Goal: Information Seeking & Learning: Check status

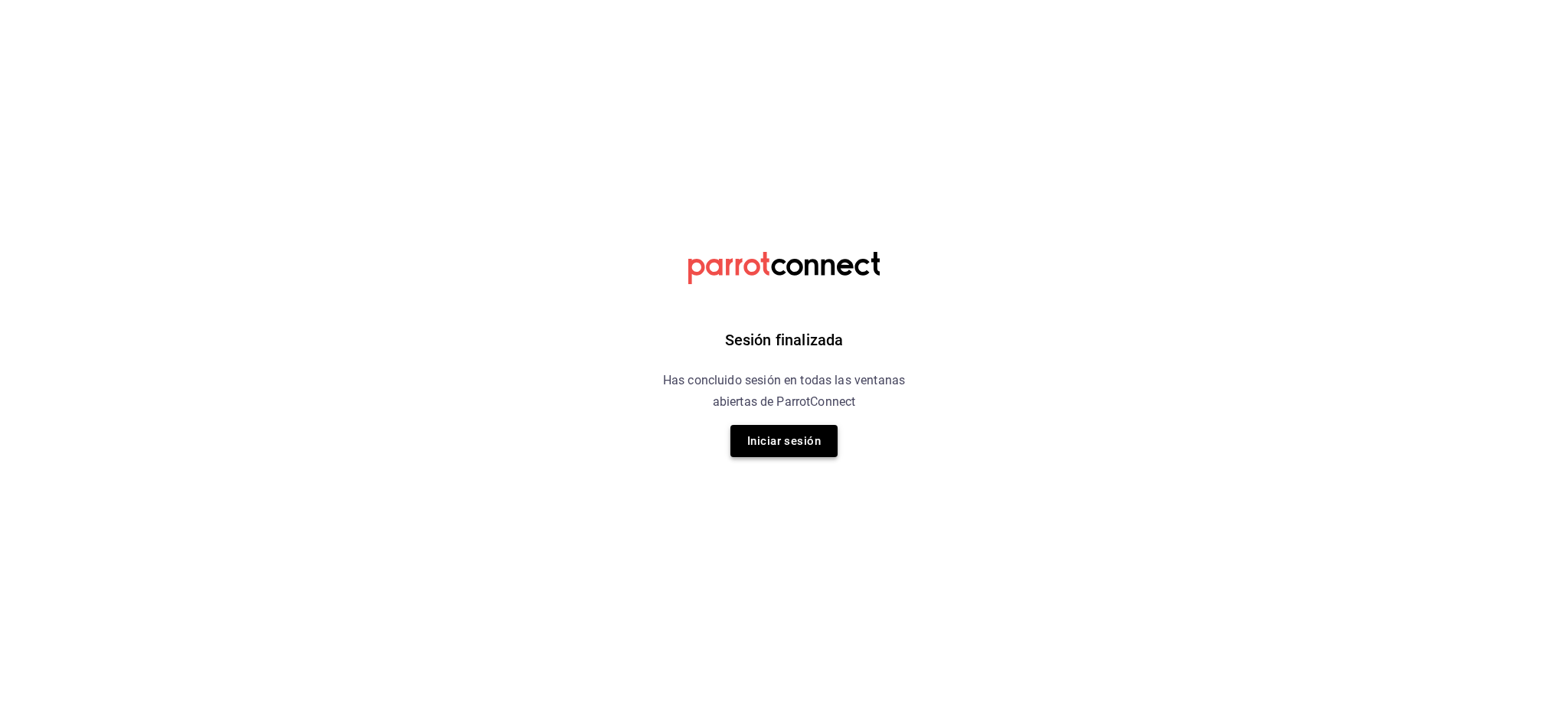
click at [753, 444] on button "Iniciar sesión" at bounding box center [784, 441] width 107 height 32
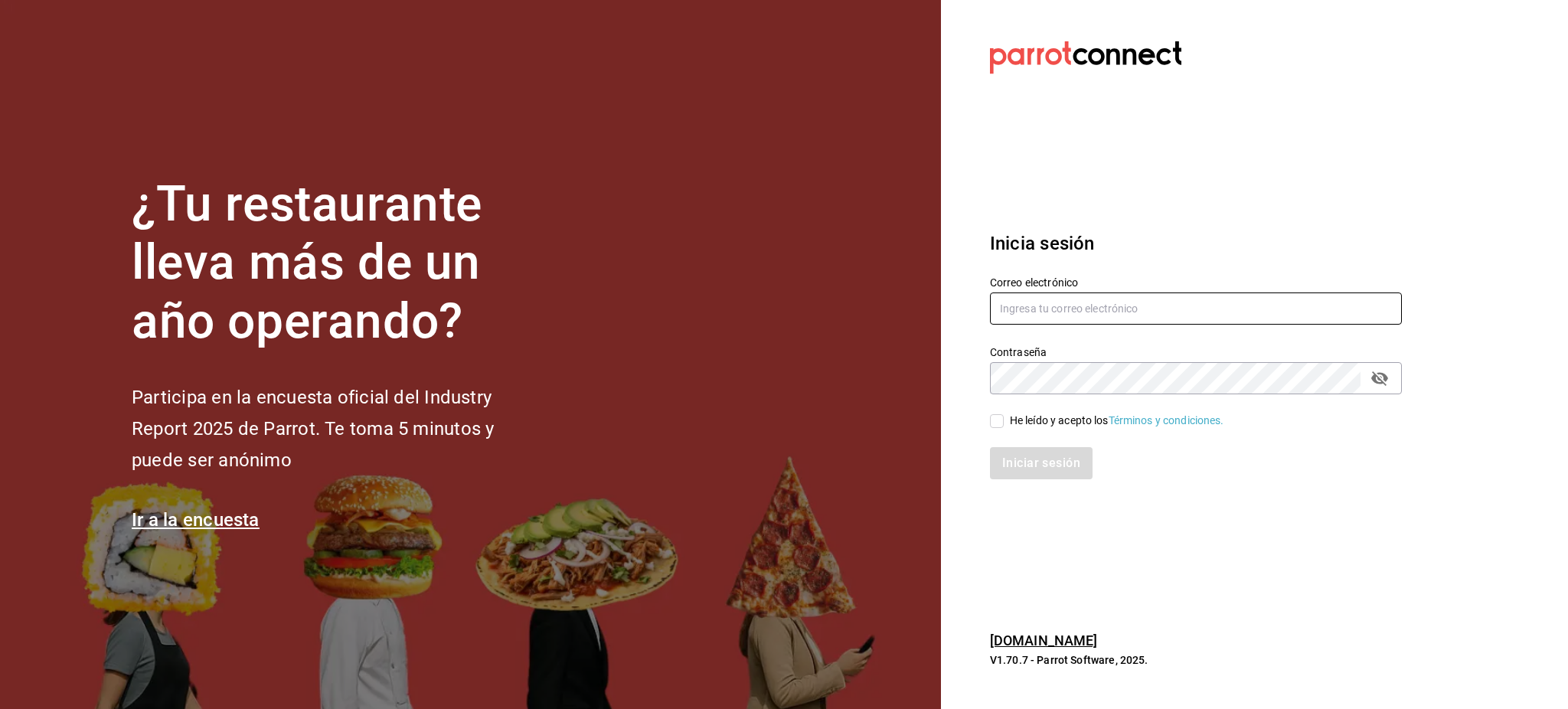
click at [1044, 323] on input "text" at bounding box center [1195, 308] width 412 height 32
paste input "babero@romanorte.com Parr0tConnec7"
click at [1158, 311] on input "babero@romanorte.com Parr0tConnec7" at bounding box center [1195, 308] width 412 height 32
type input "babero@romanorte.com"
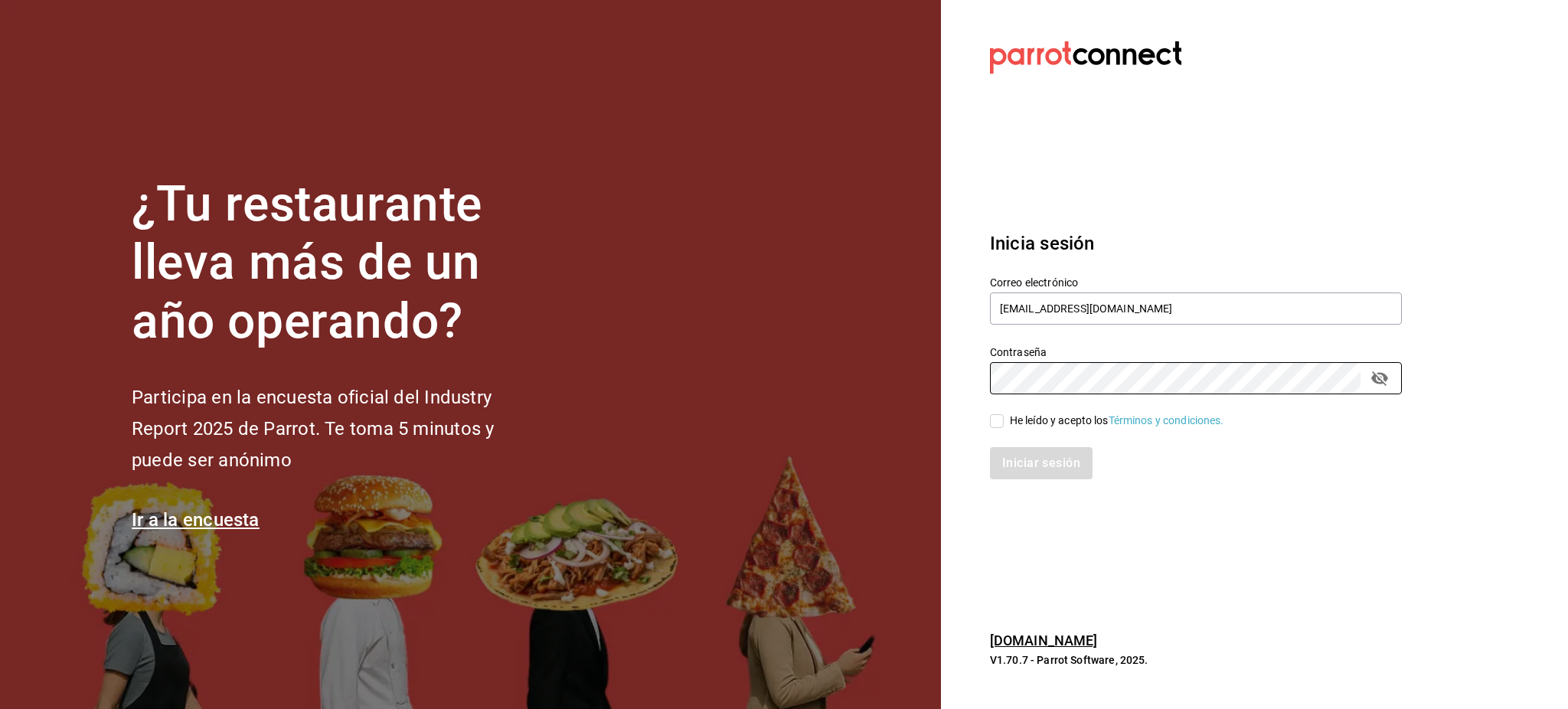
click at [1070, 420] on div "He leído y acepto los Términos y condiciones." at bounding box center [1116, 420] width 214 height 16
click at [1004, 420] on input "He leído y acepto los Términos y condiciones." at bounding box center [996, 421] width 14 height 14
checkbox input "true"
click at [1066, 452] on button "Iniciar sesión" at bounding box center [1041, 463] width 104 height 32
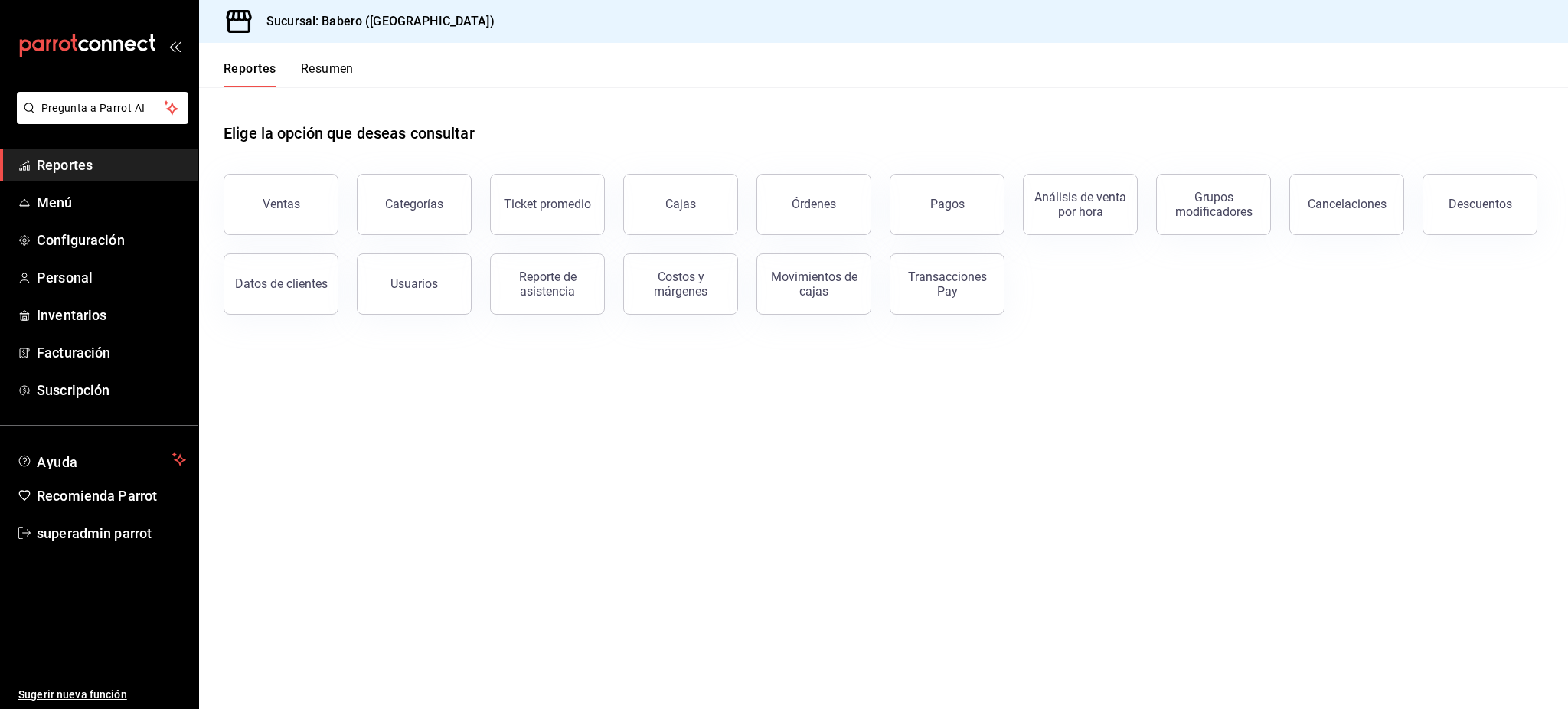
drag, startPoint x: 790, startPoint y: 216, endPoint x: 774, endPoint y: 212, distance: 16.5
click at [791, 214] on button "Órdenes" at bounding box center [813, 204] width 115 height 61
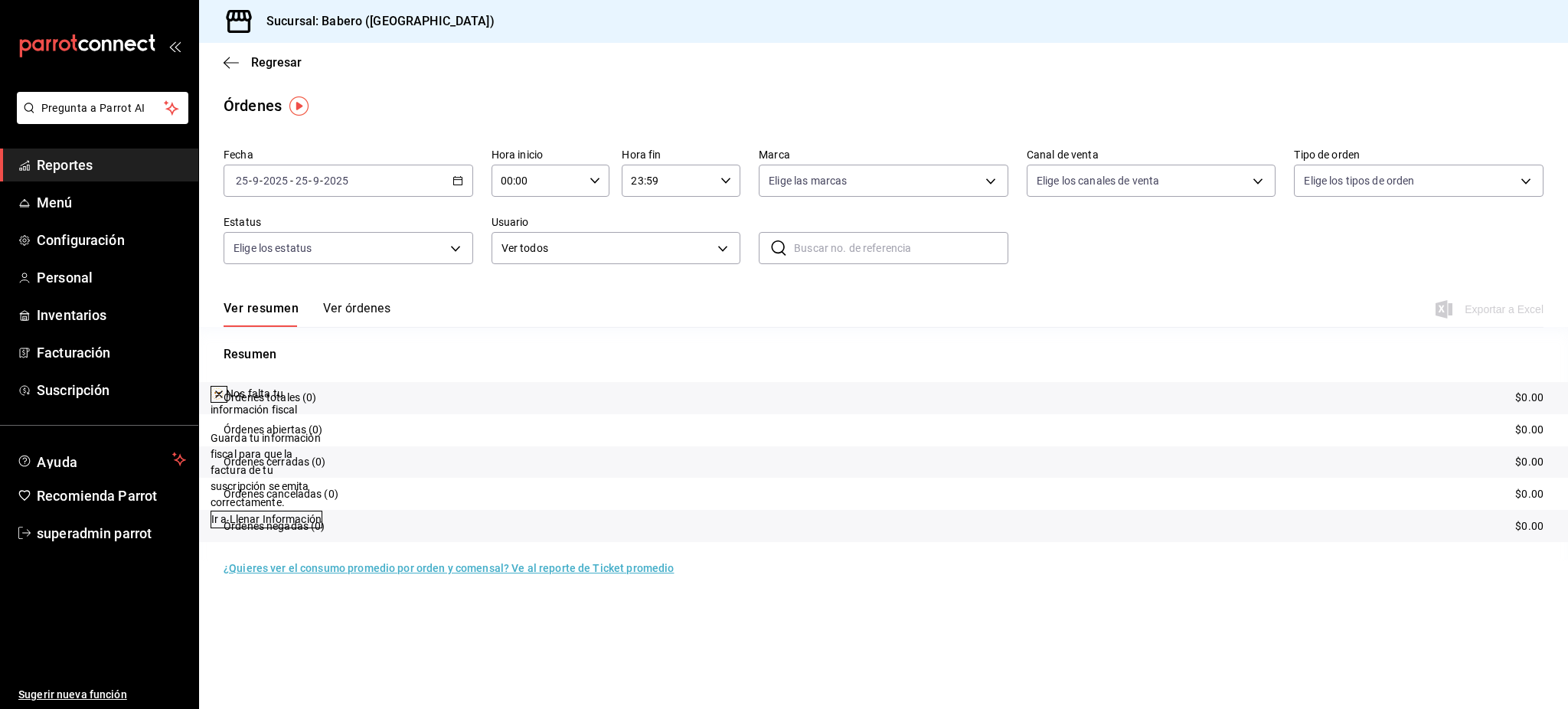
click at [227, 401] on div at bounding box center [219, 394] width 15 height 15
click at [351, 174] on div "2025-09-25 25 - 9 - 2025 - 2025-09-25 25 - 9 - 2025" at bounding box center [348, 180] width 250 height 32
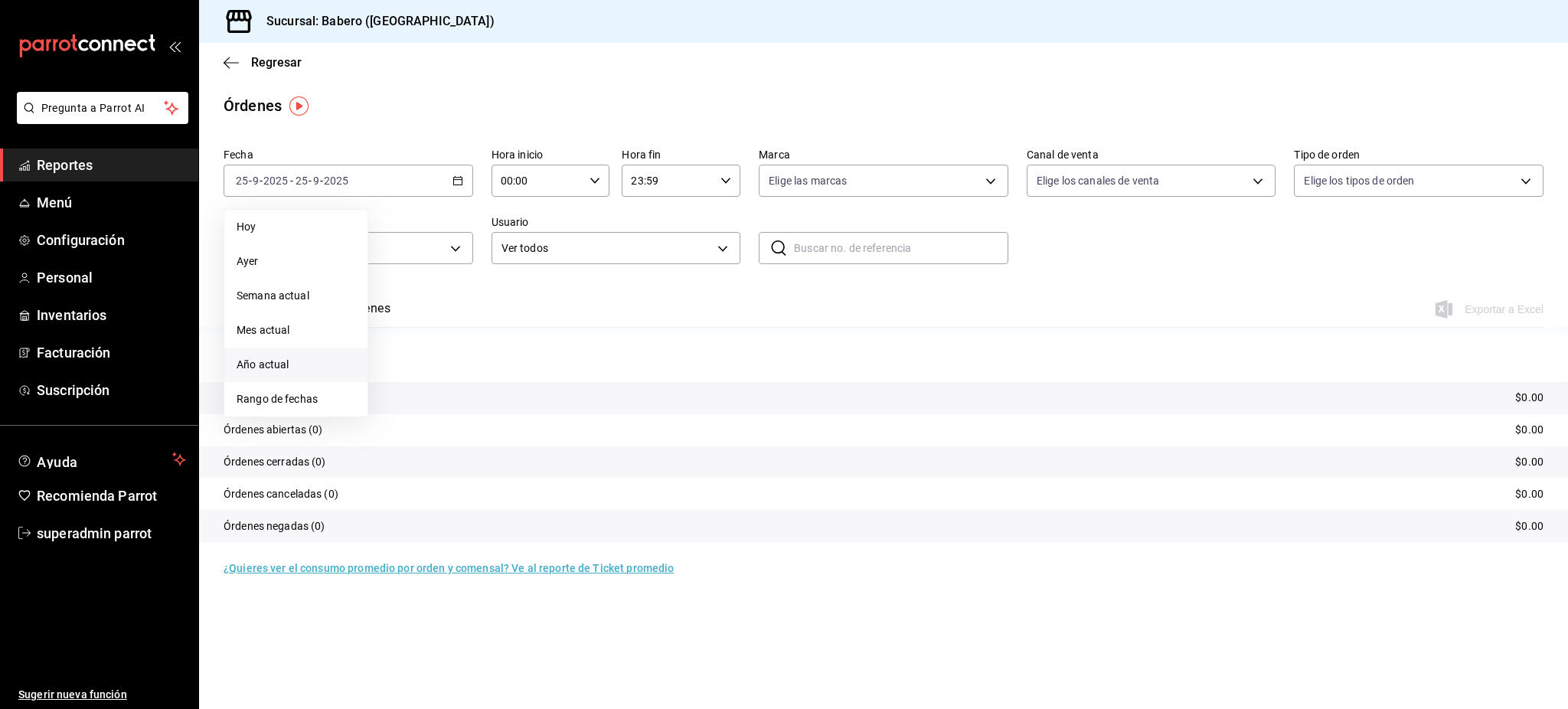
click at [302, 364] on span "Año actual" at bounding box center [296, 364] width 119 height 16
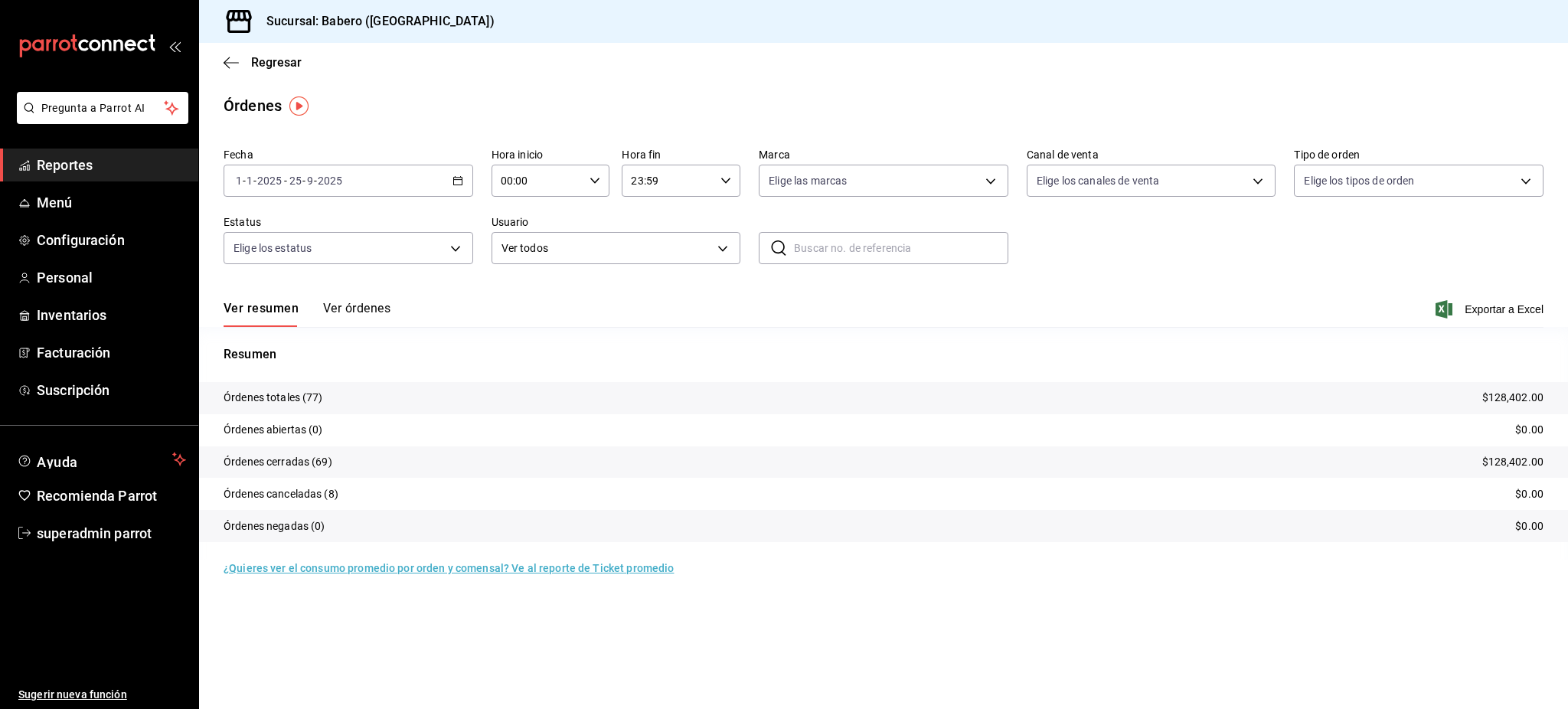
click at [353, 182] on div "2025-01-01 1 - 1 - 2025 - 2025-09-25 25 - 9 - 2025" at bounding box center [348, 180] width 250 height 32
click at [311, 404] on span "Rango de fechas" at bounding box center [296, 399] width 119 height 16
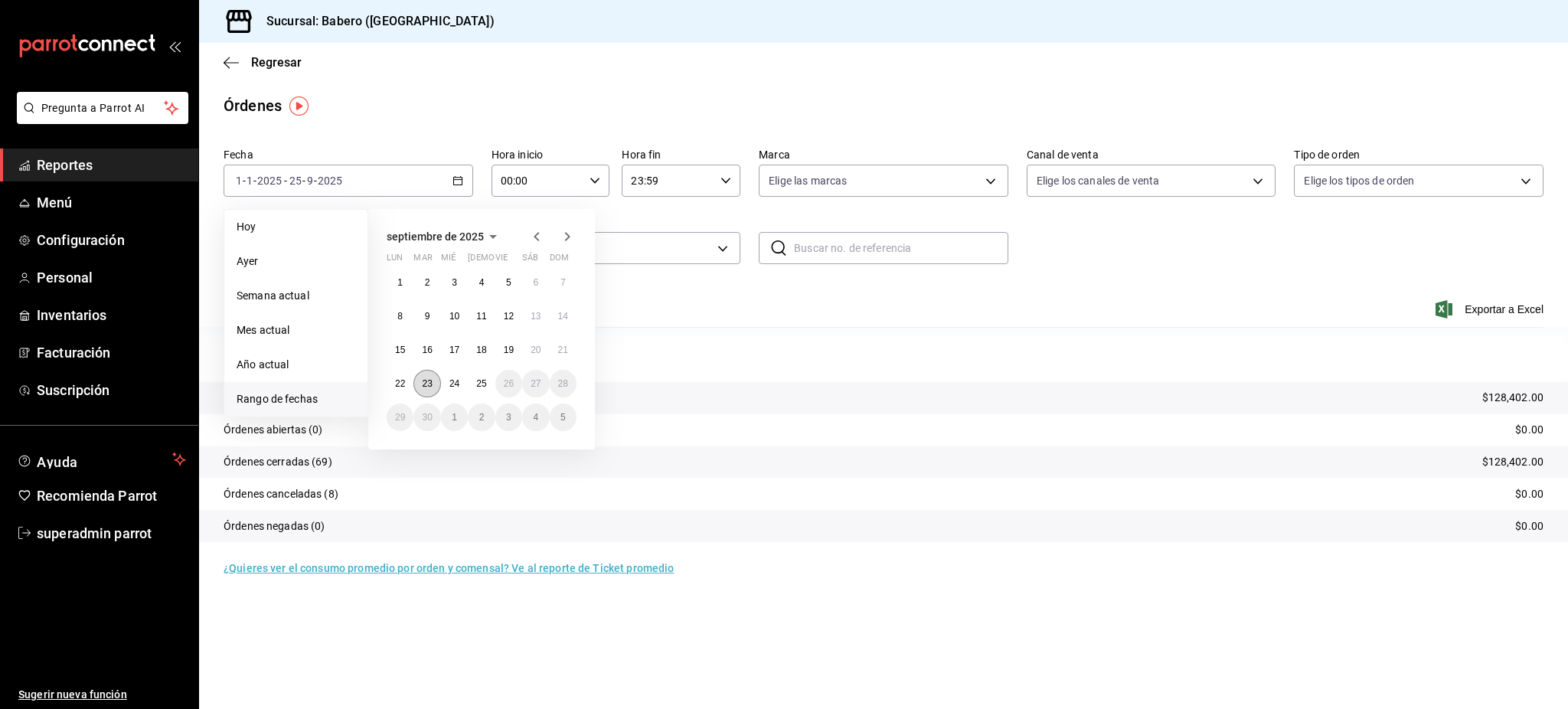
click at [431, 384] on abbr "23" at bounding box center [427, 384] width 10 height 11
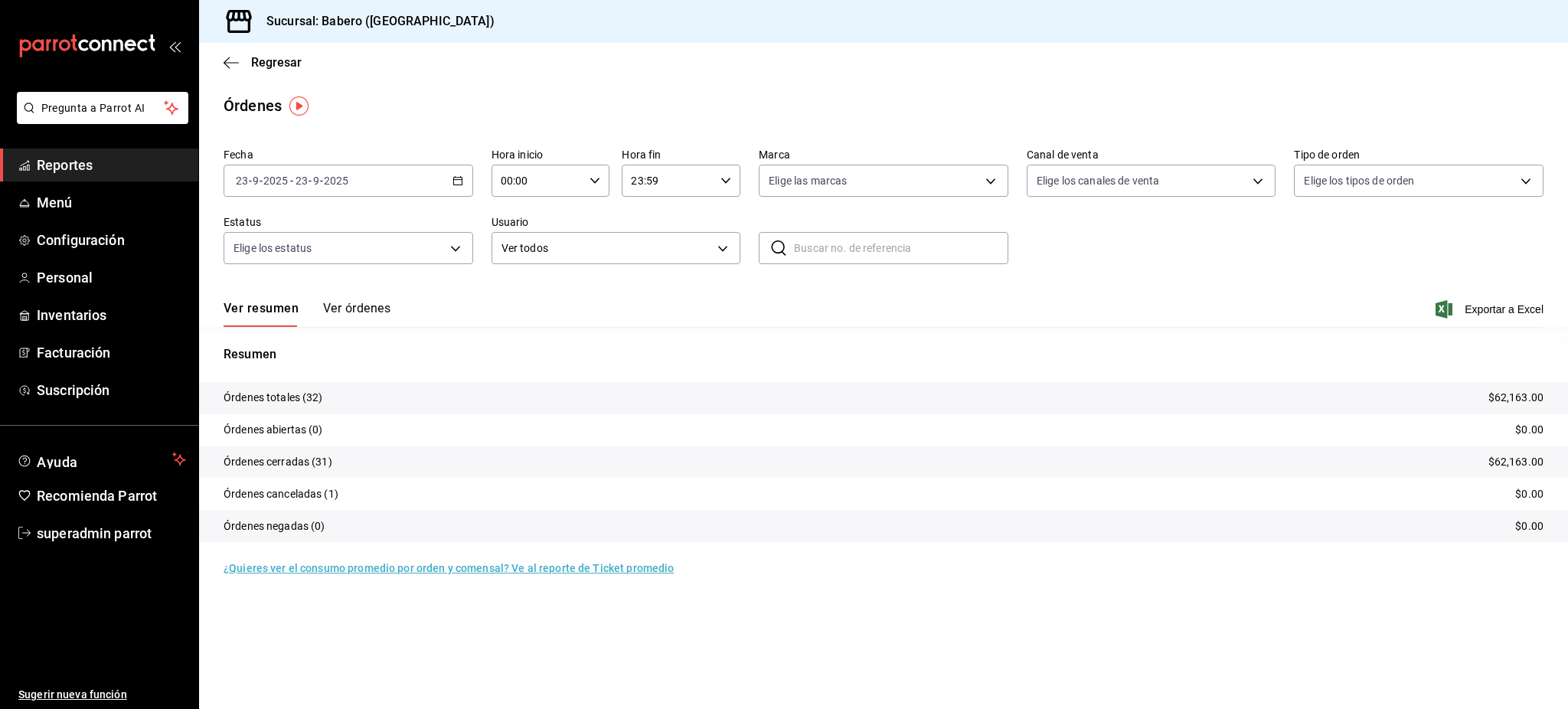
click at [330, 310] on button "Ver órdenes" at bounding box center [356, 313] width 67 height 26
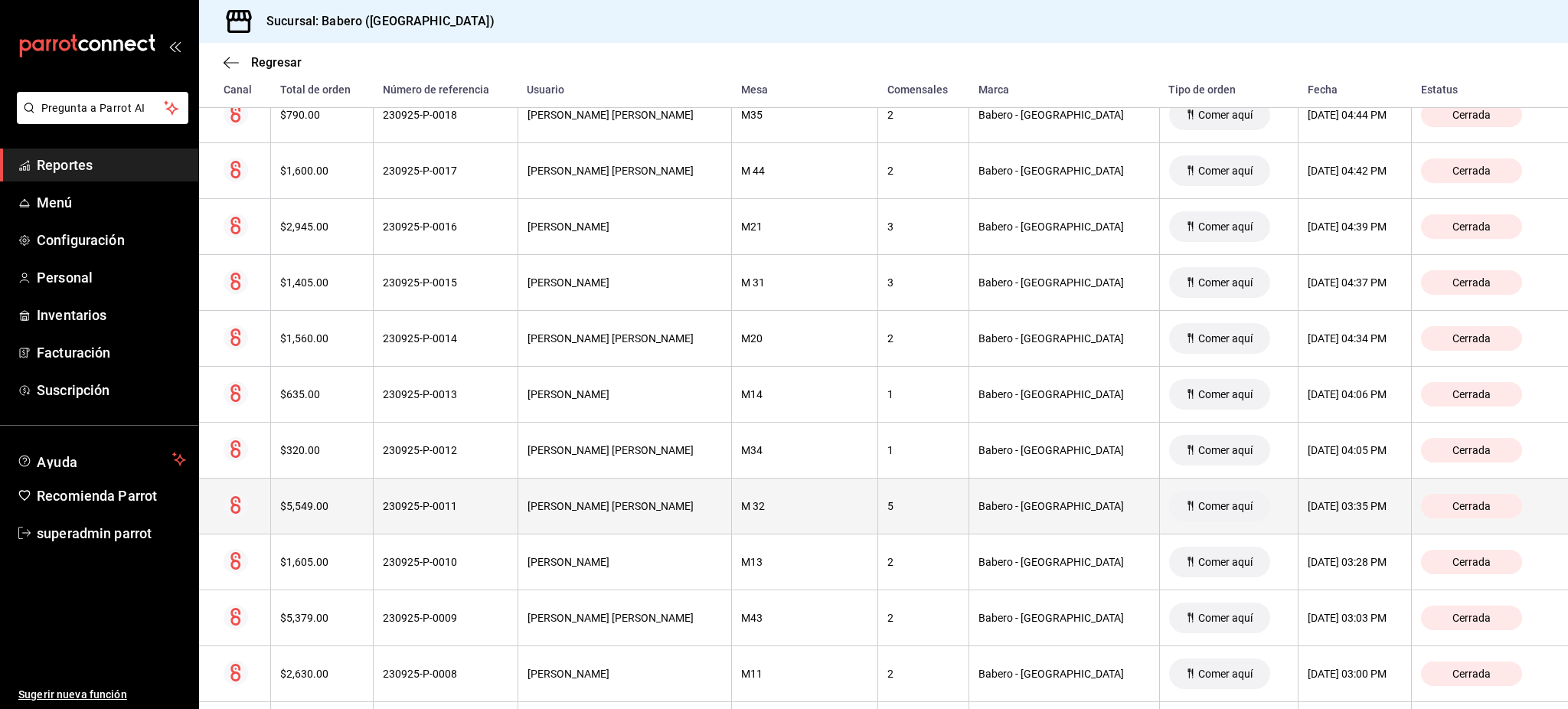
scroll to position [1122, 0]
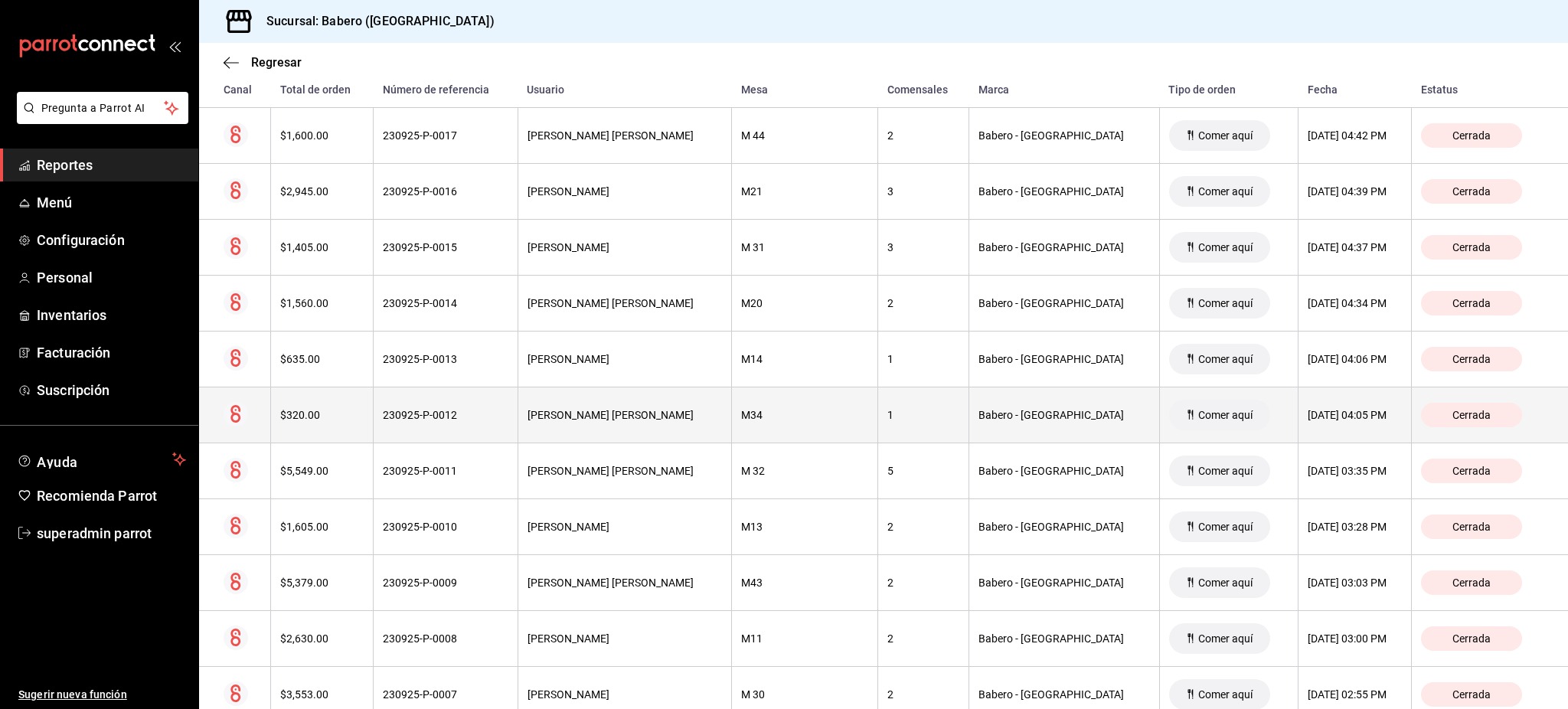
click at [732, 412] on th "M34" at bounding box center [805, 415] width 146 height 56
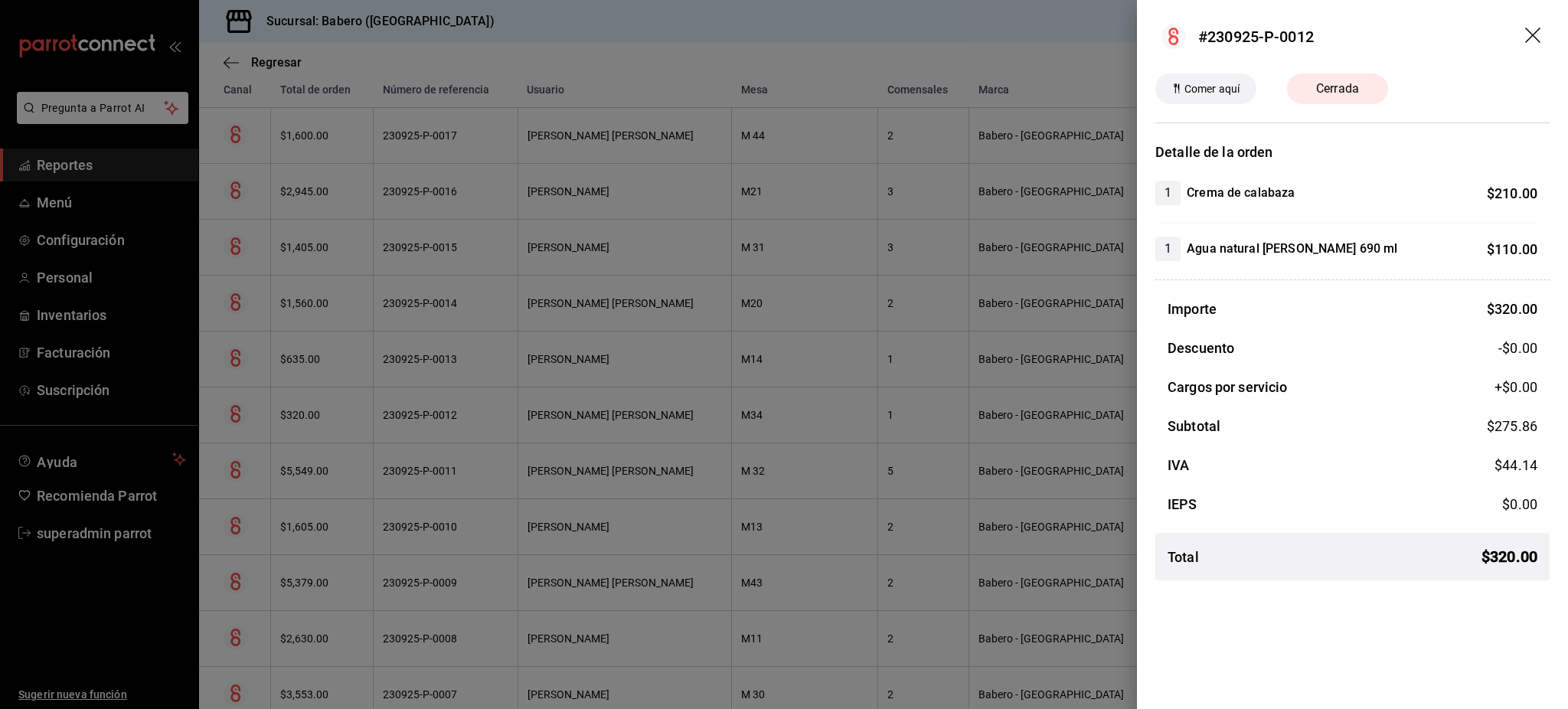
click at [862, 468] on div at bounding box center [784, 354] width 1568 height 709
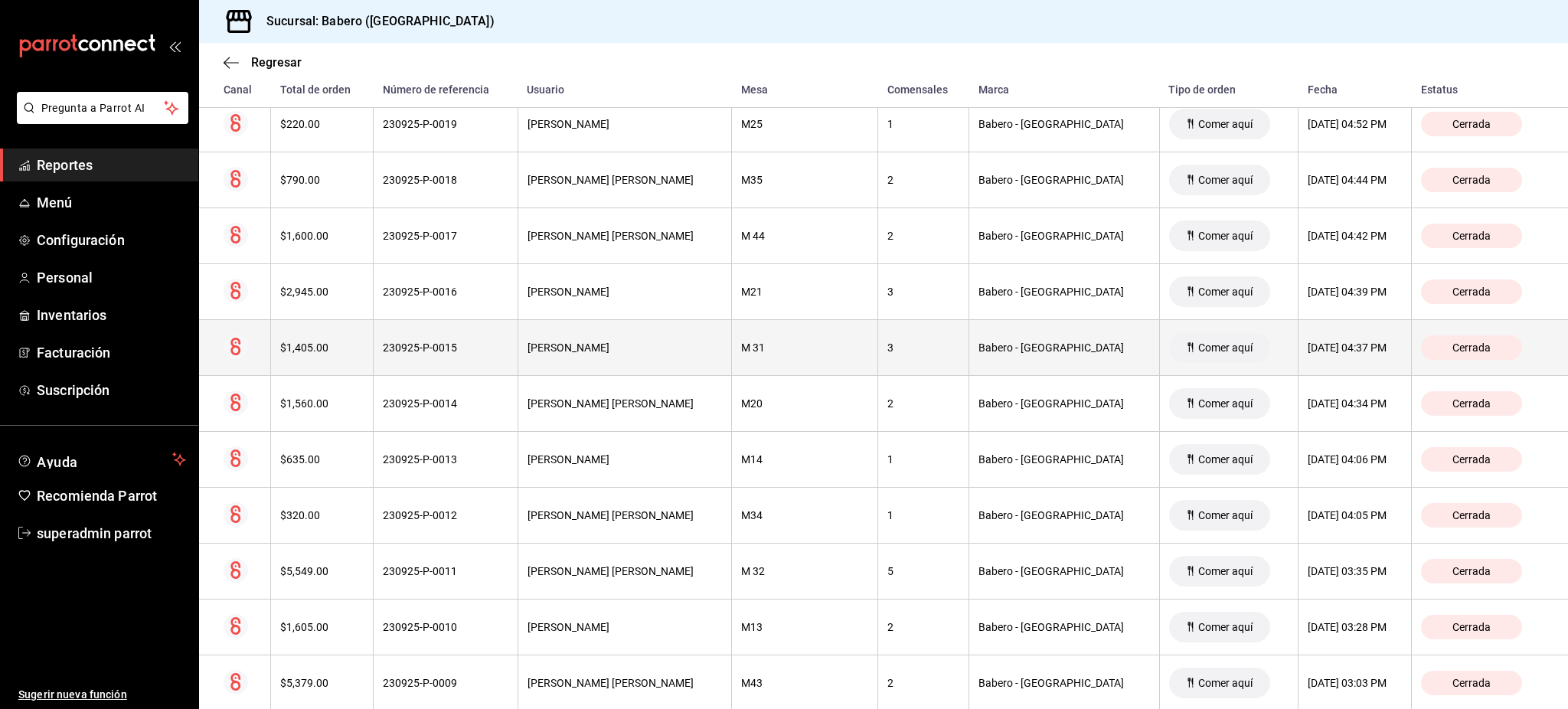
scroll to position [1020, 0]
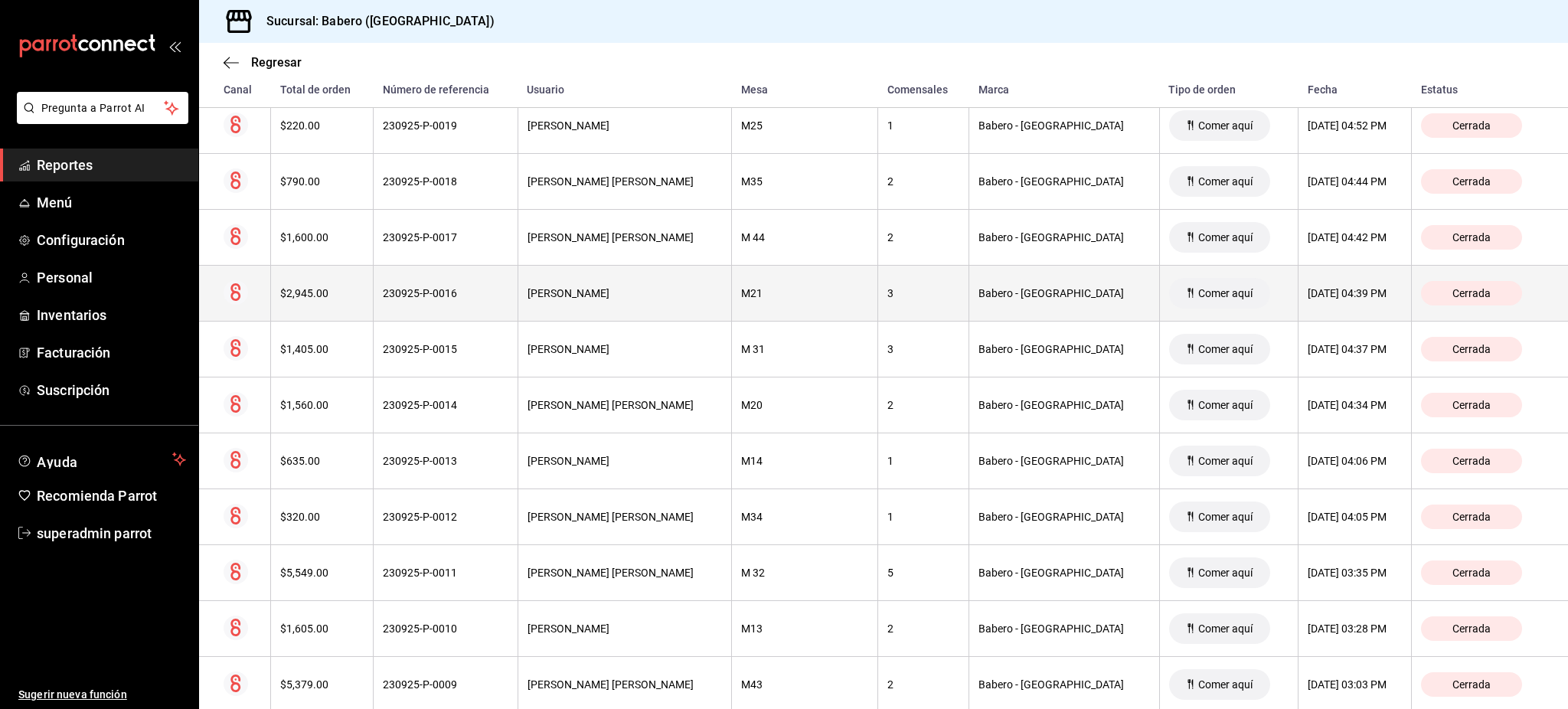
click at [1192, 291] on span "Comer aquí" at bounding box center [1225, 293] width 66 height 12
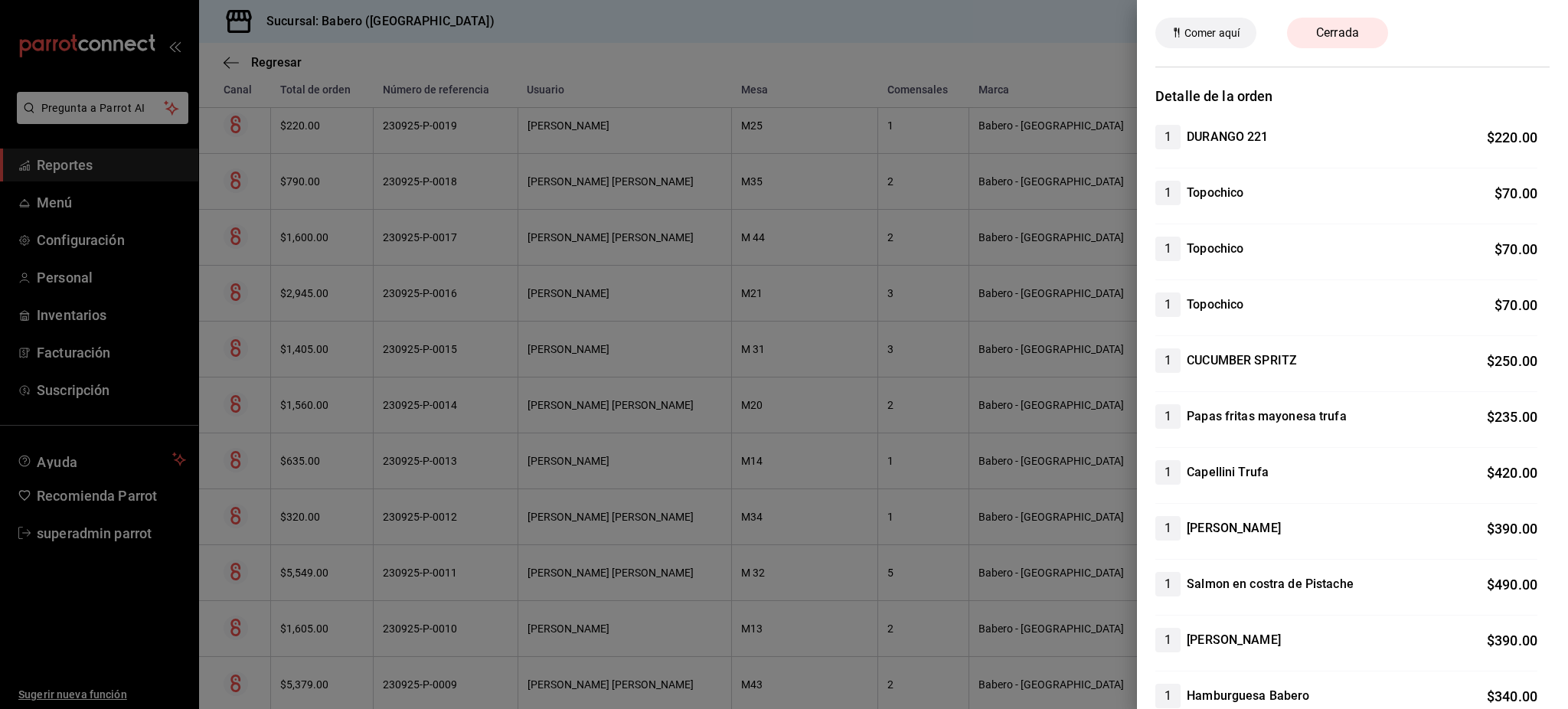
scroll to position [102, 0]
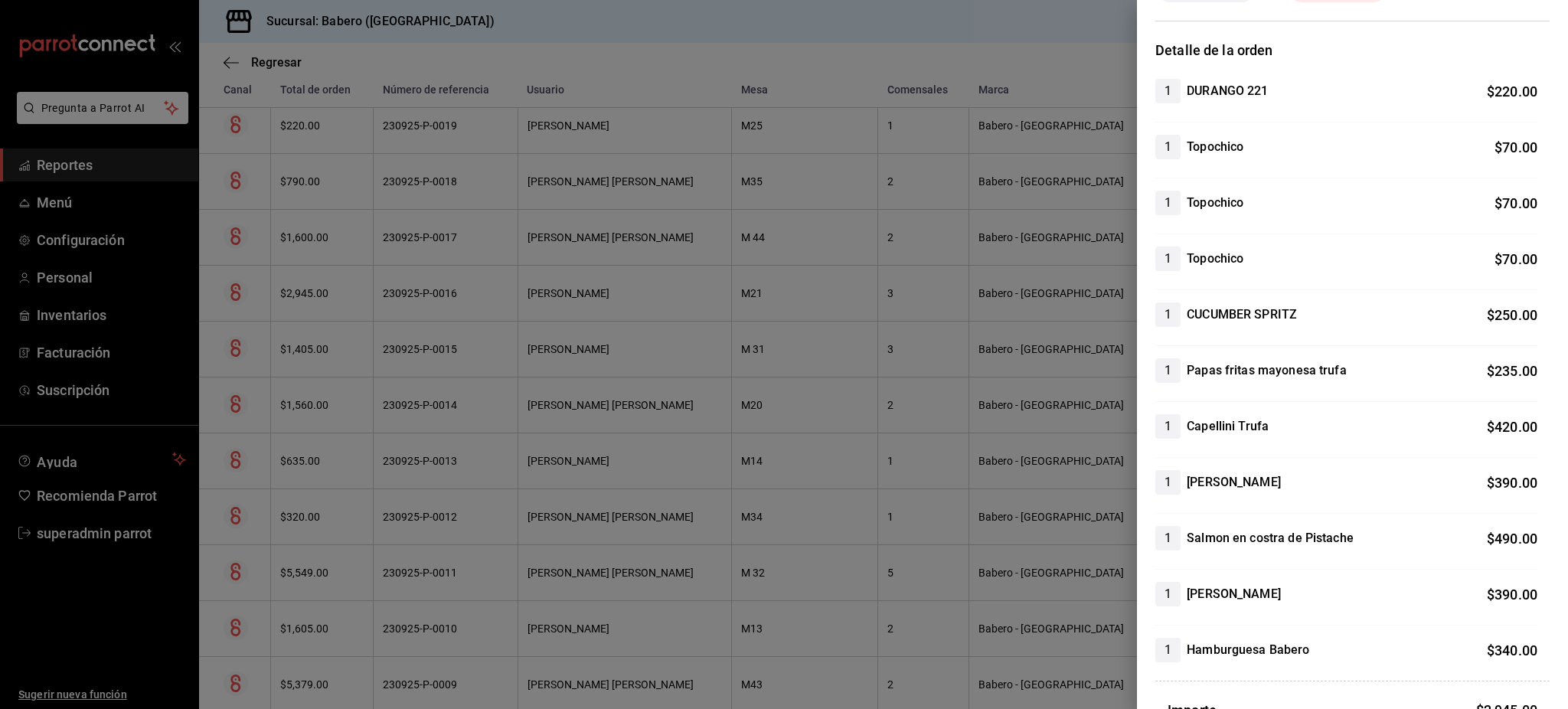
click at [1291, 373] on h4 "Papas fritas mayonesa trufa" at bounding box center [1267, 370] width 160 height 18
click at [1291, 372] on h4 "Papas fritas mayonesa trufa" at bounding box center [1267, 370] width 160 height 18
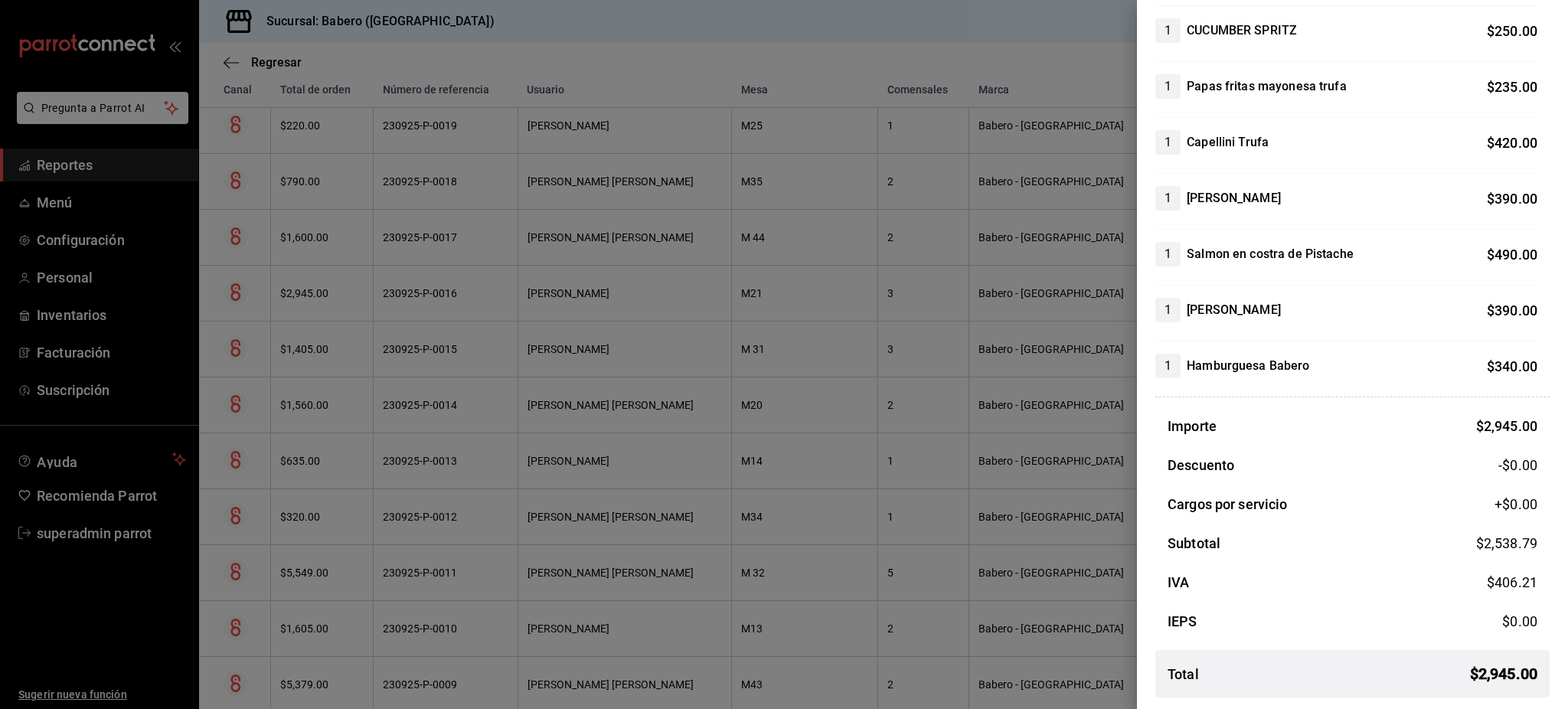
click at [1235, 245] on h4 "Salmon en costra de Pistache" at bounding box center [1270, 254] width 167 height 18
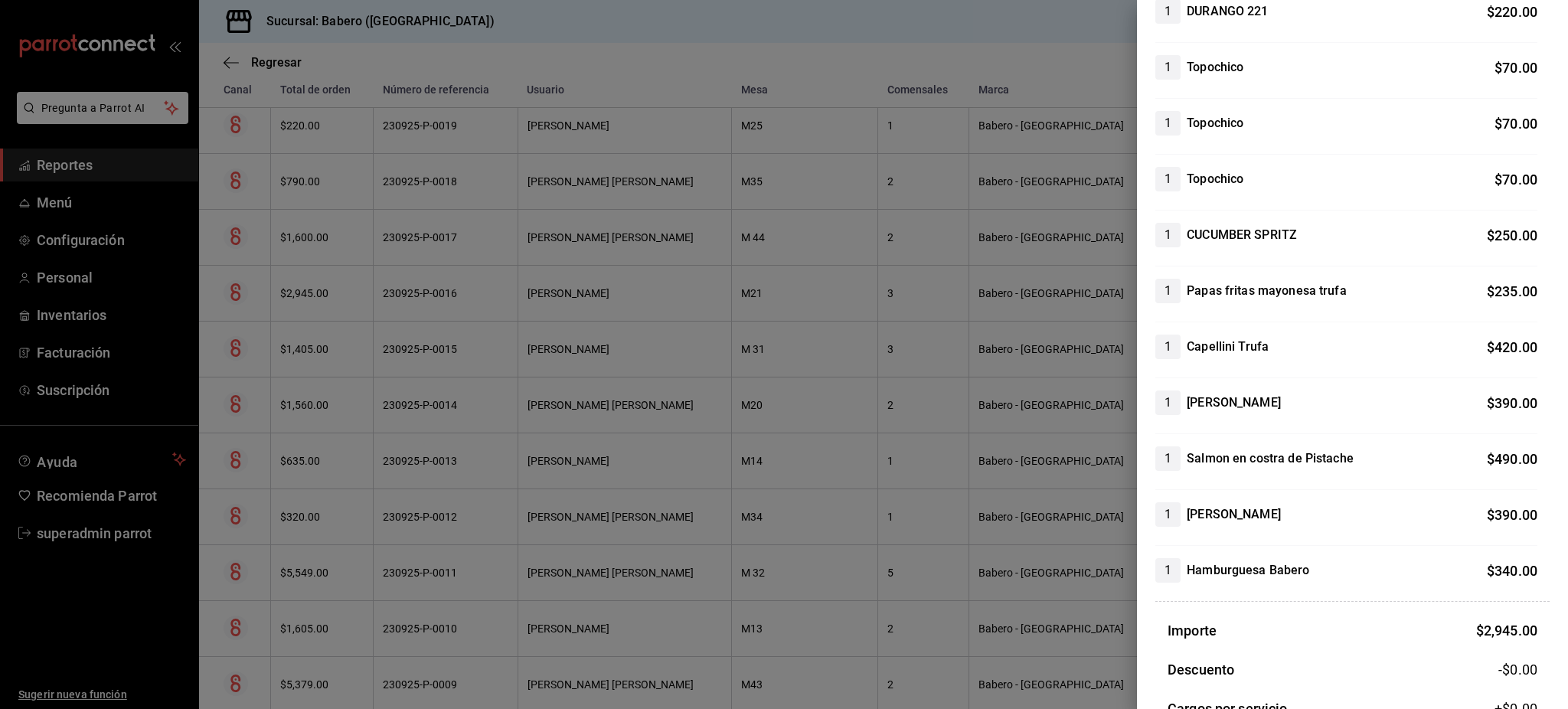
click at [1258, 295] on h4 "Papas fritas mayonesa trufa" at bounding box center [1267, 291] width 160 height 18
click at [1167, 294] on span "1" at bounding box center [1168, 291] width 25 height 18
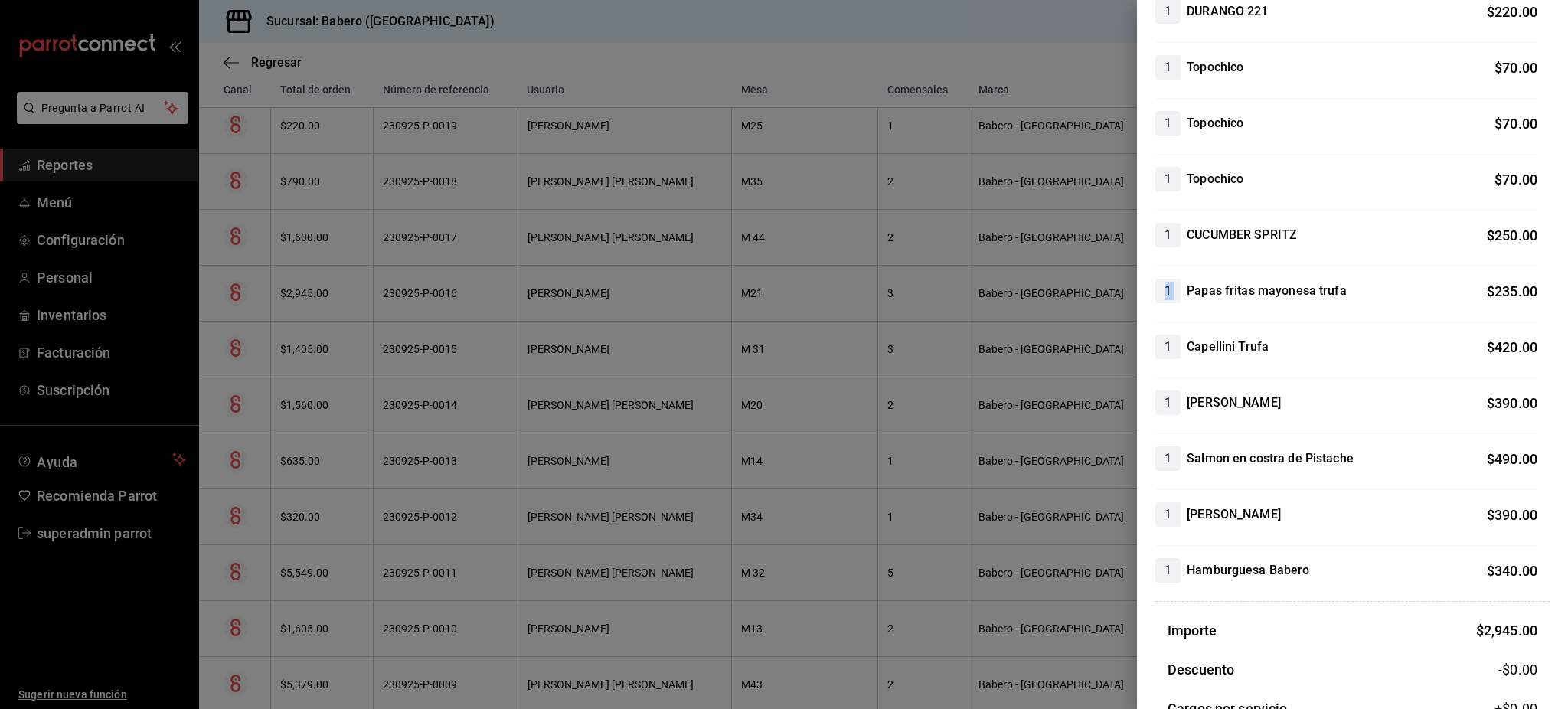
click at [1167, 294] on span "1" at bounding box center [1168, 291] width 25 height 18
click at [1495, 294] on span "$ 235.00" at bounding box center [1512, 291] width 51 height 16
click at [1495, 293] on span "$ 235.00" at bounding box center [1512, 291] width 51 height 16
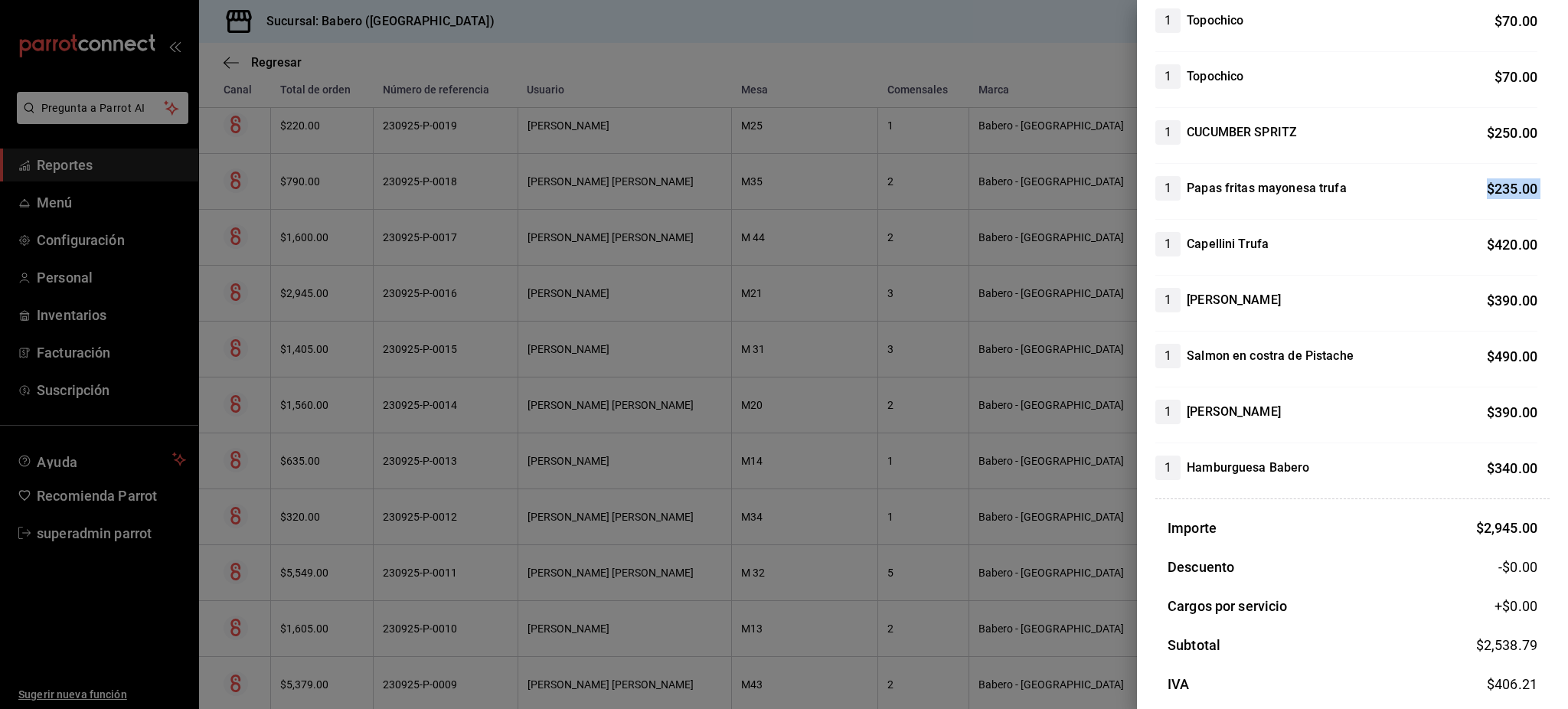
scroll to position [386, 0]
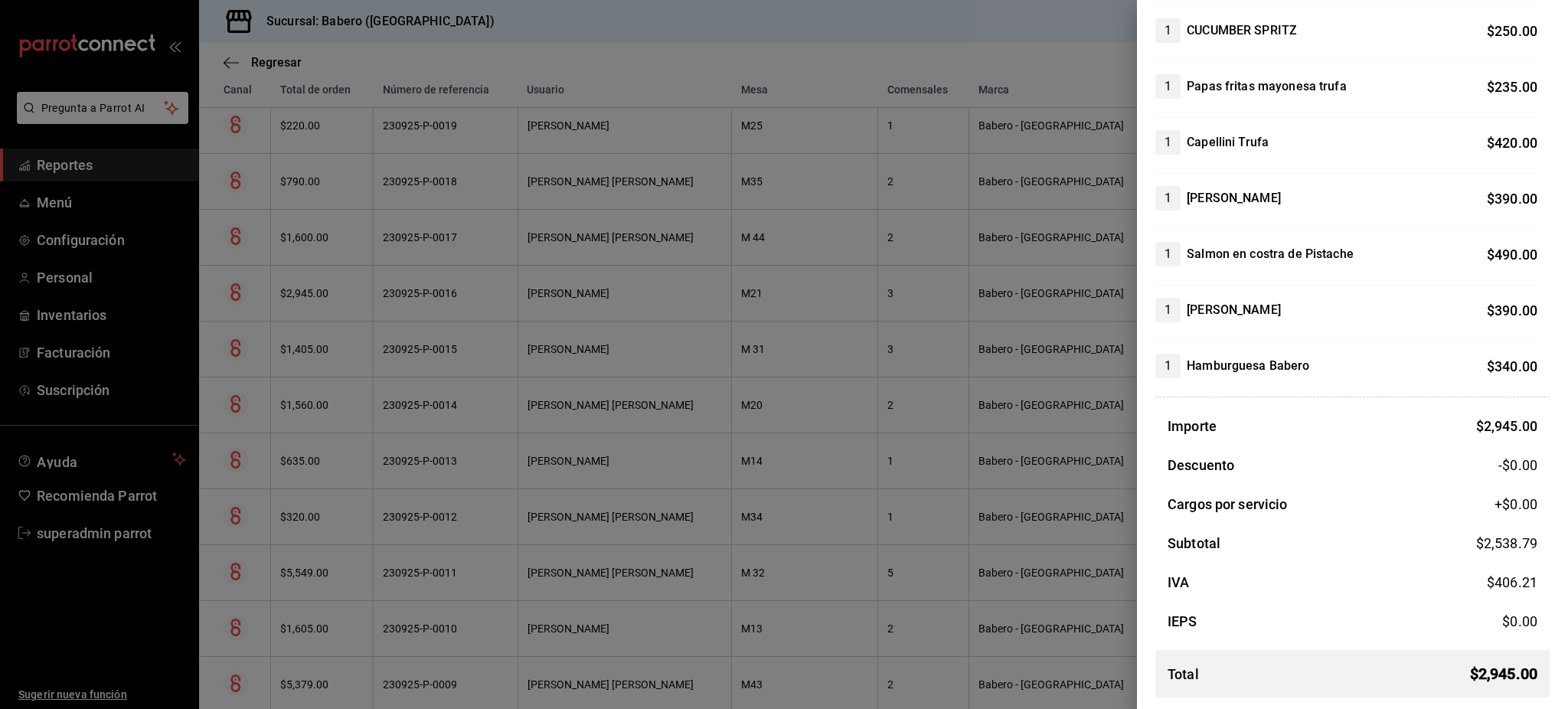
click at [1236, 89] on h4 "Papas fritas mayonesa trufa" at bounding box center [1267, 86] width 160 height 18
click at [515, 253] on div at bounding box center [784, 354] width 1568 height 709
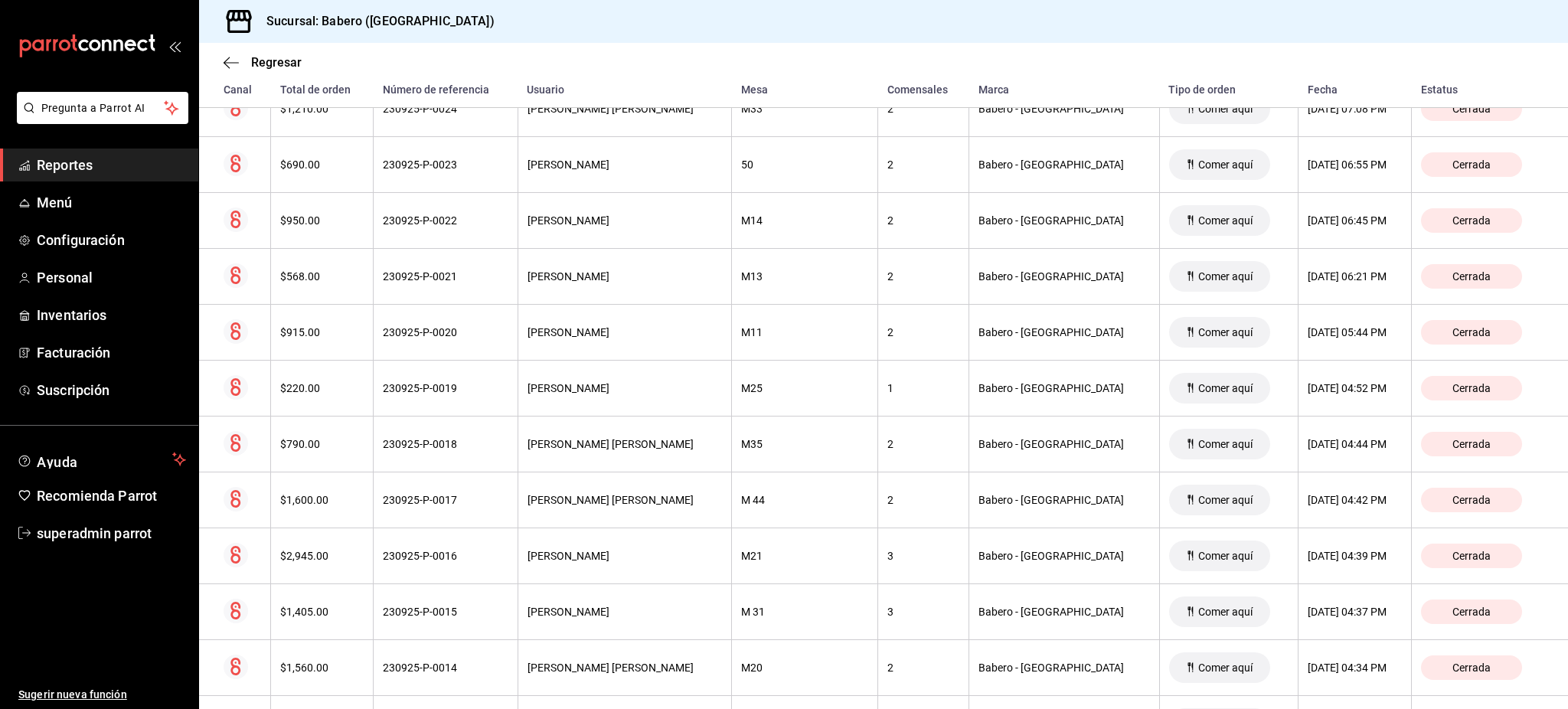
scroll to position [510, 0]
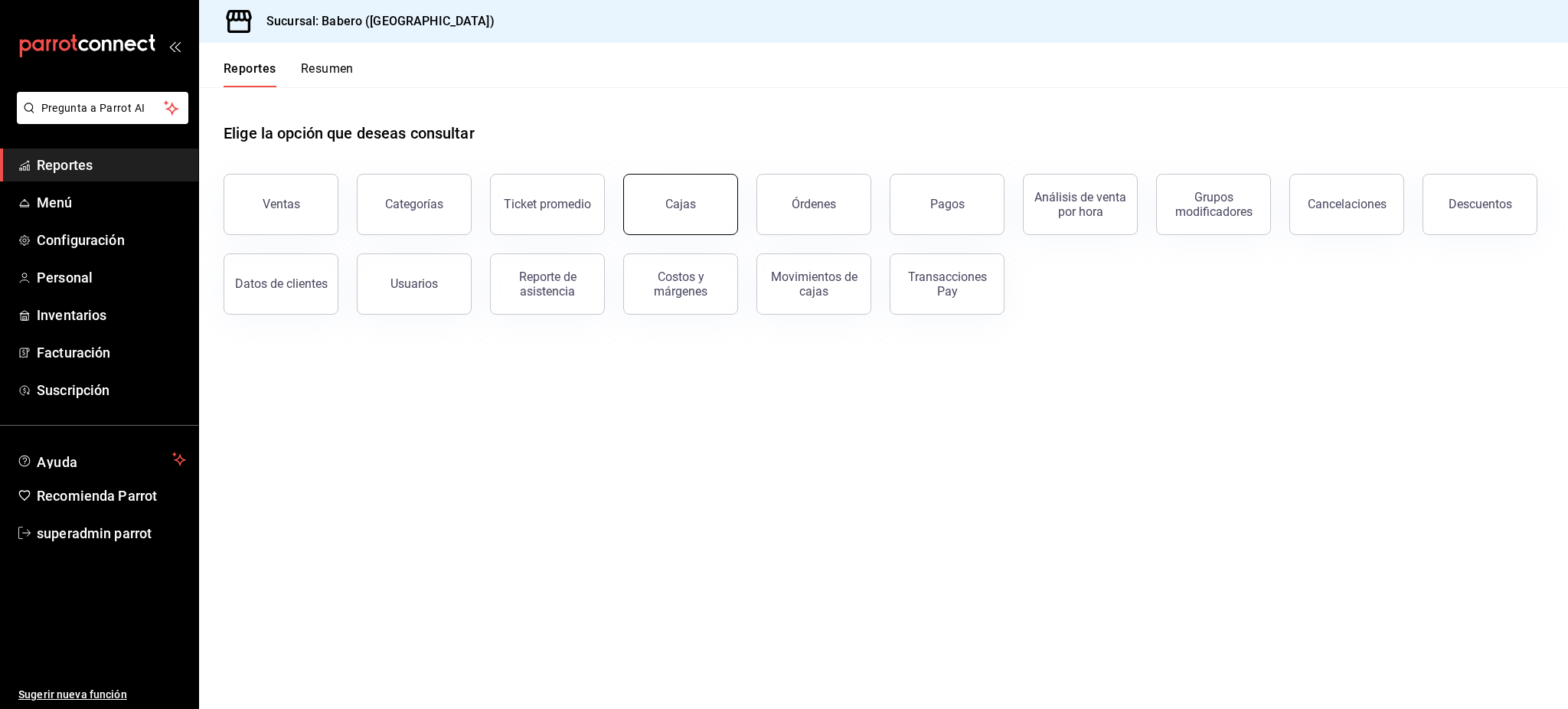
click at [691, 204] on div "Cajas" at bounding box center [681, 204] width 32 height 18
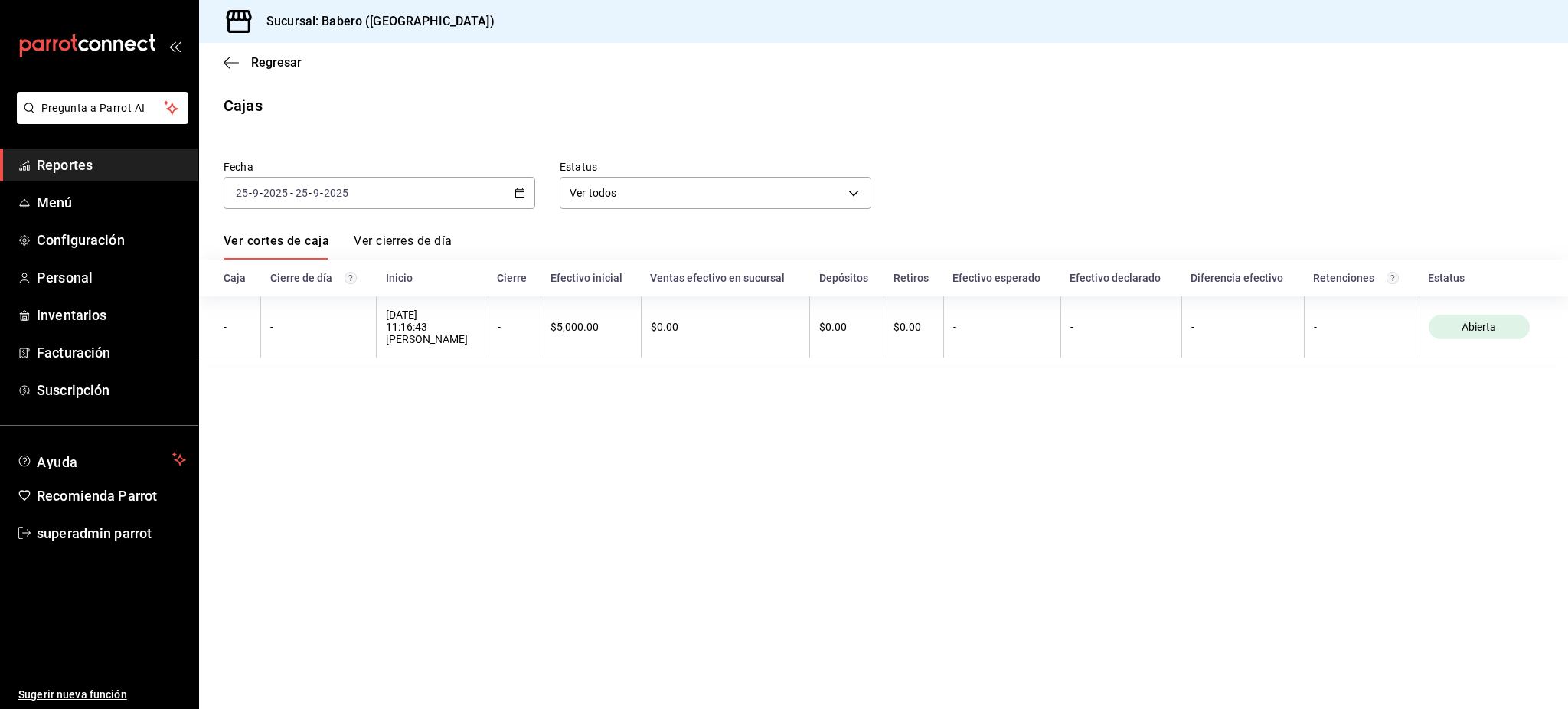
click at [338, 196] on input "2025" at bounding box center [335, 193] width 26 height 12
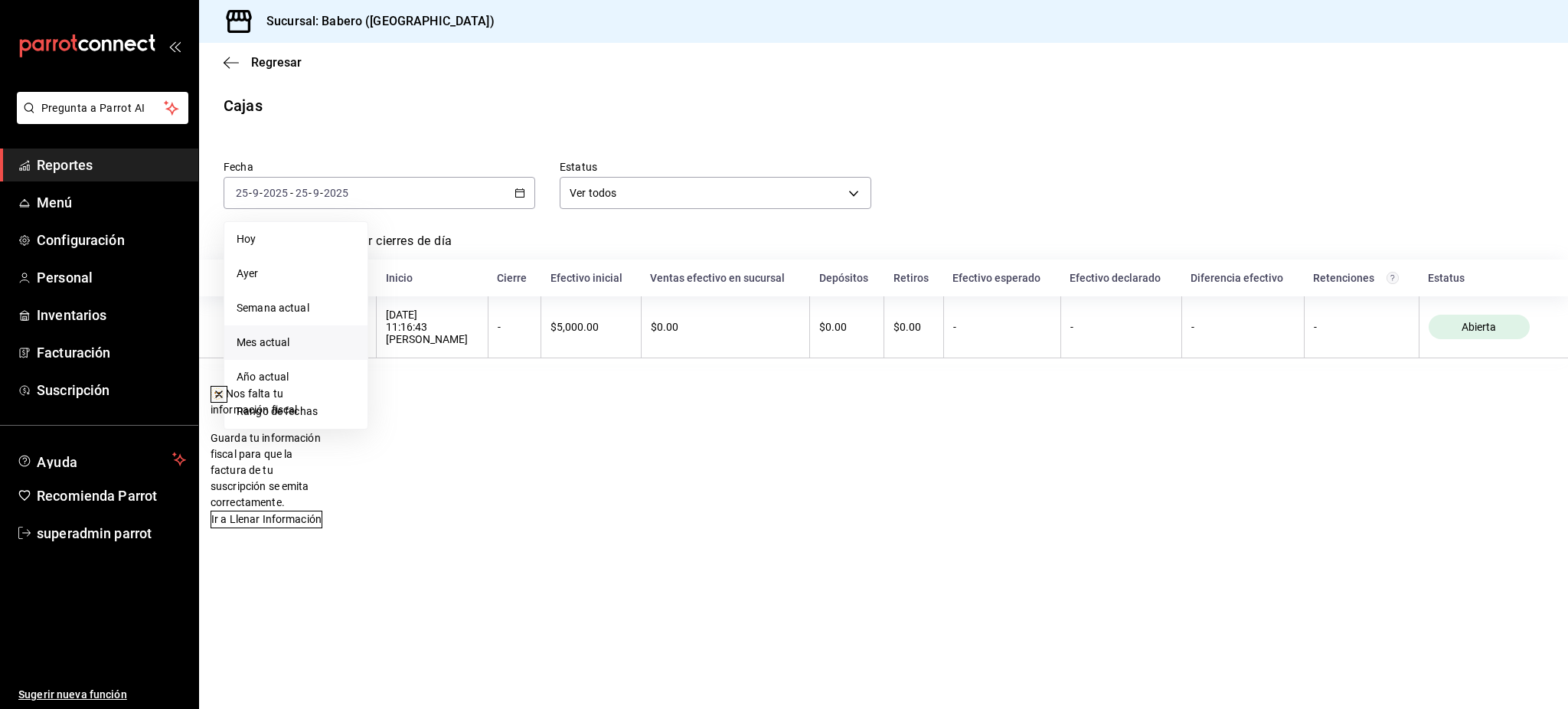
click at [300, 341] on span "Mes actual" at bounding box center [296, 342] width 119 height 16
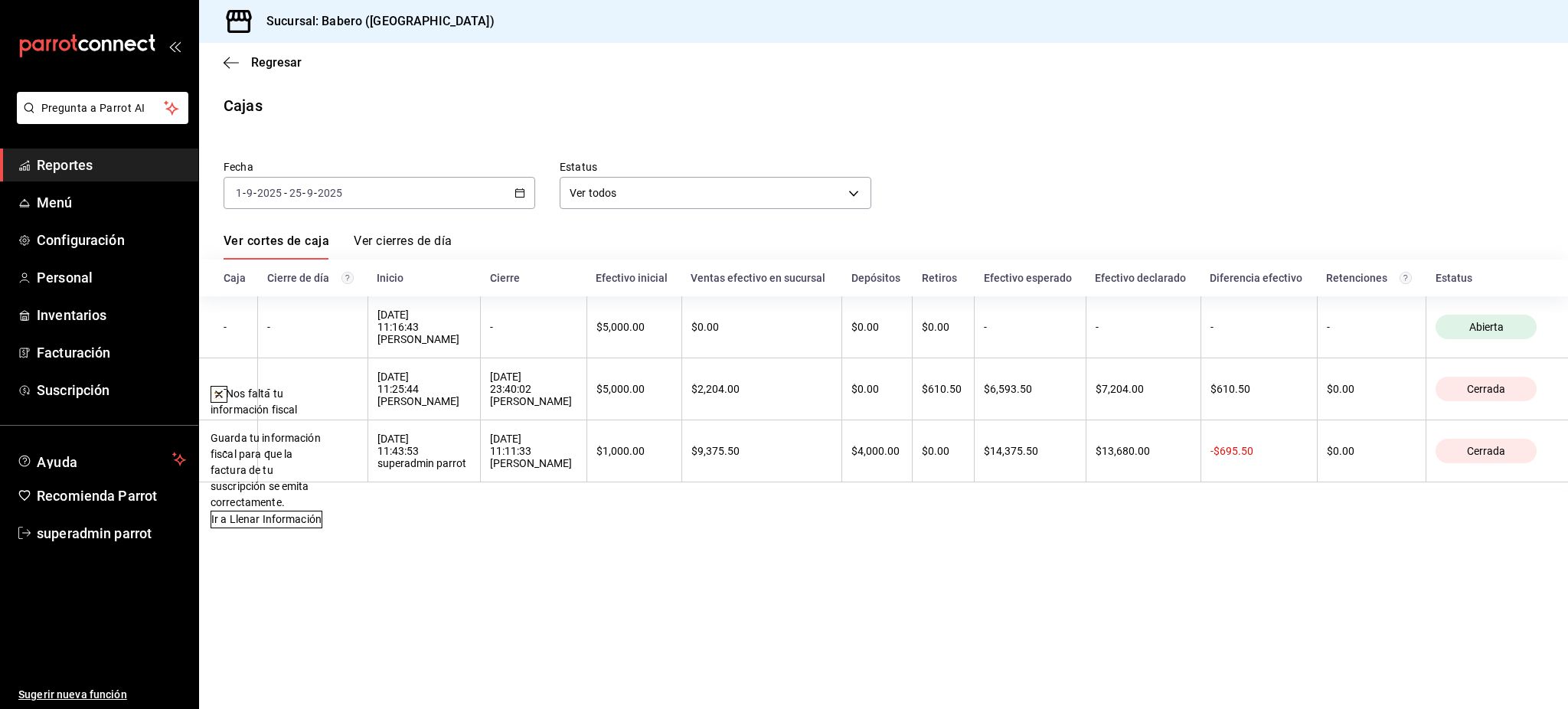
click at [225, 395] on icon at bounding box center [218, 394] width 12 height 12
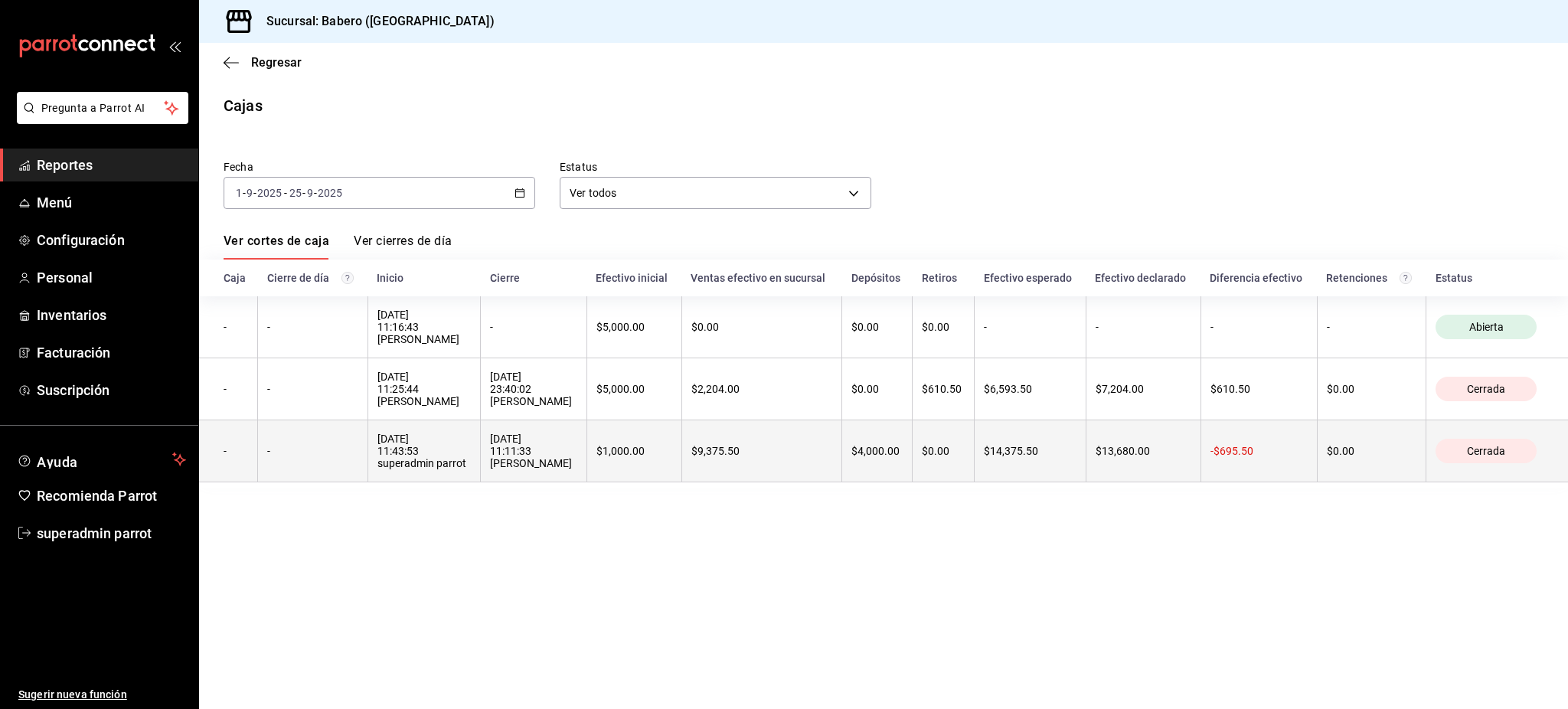
click at [462, 466] on div "[DATE] 11:43:53 superadmin parrot" at bounding box center [424, 451] width 94 height 37
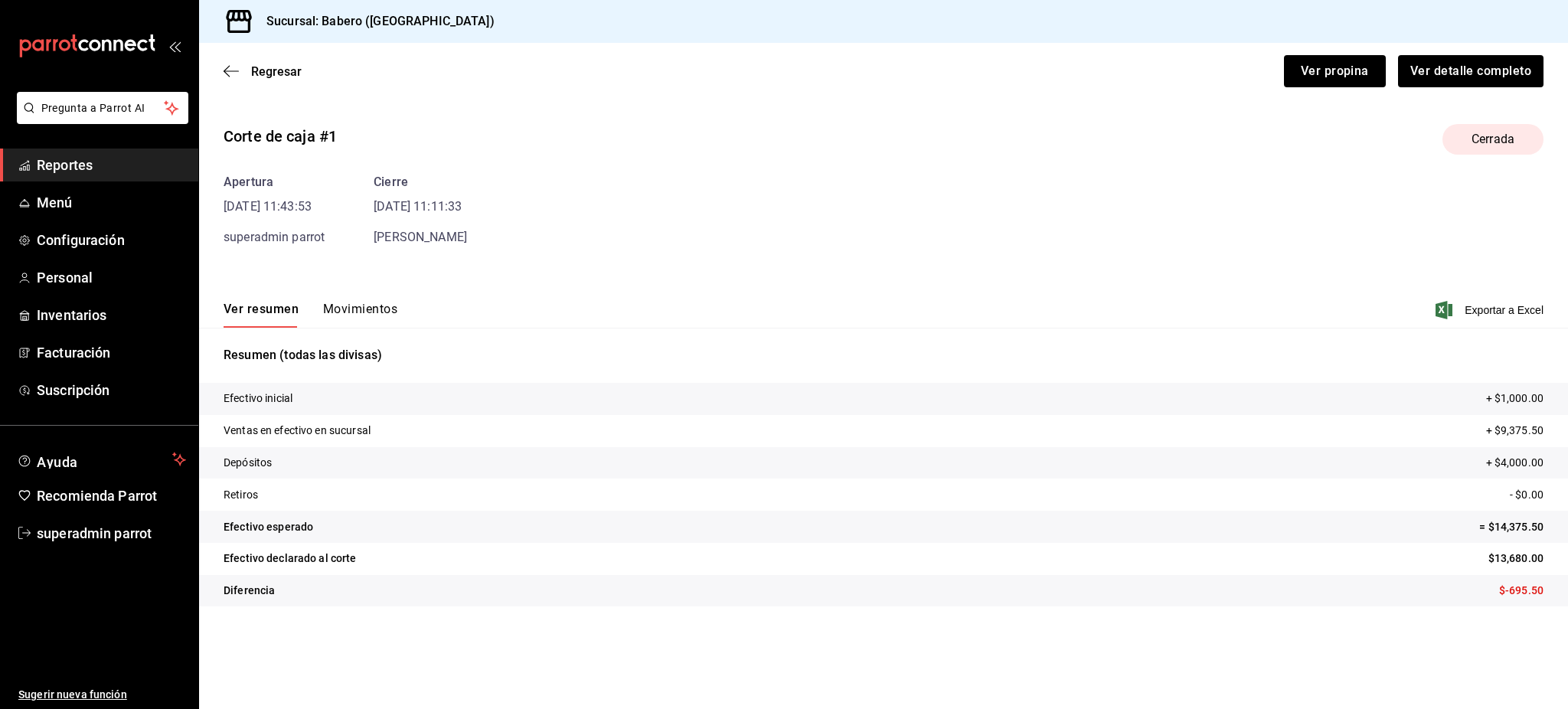
click at [328, 433] on p "Ventas en efectivo en sucursal" at bounding box center [296, 430] width 147 height 16
drag, startPoint x: 569, startPoint y: 427, endPoint x: 508, endPoint y: 405, distance: 64.8
click at [569, 428] on tr "Ventas en efectivo en sucursal + $9,375.50" at bounding box center [883, 431] width 1369 height 32
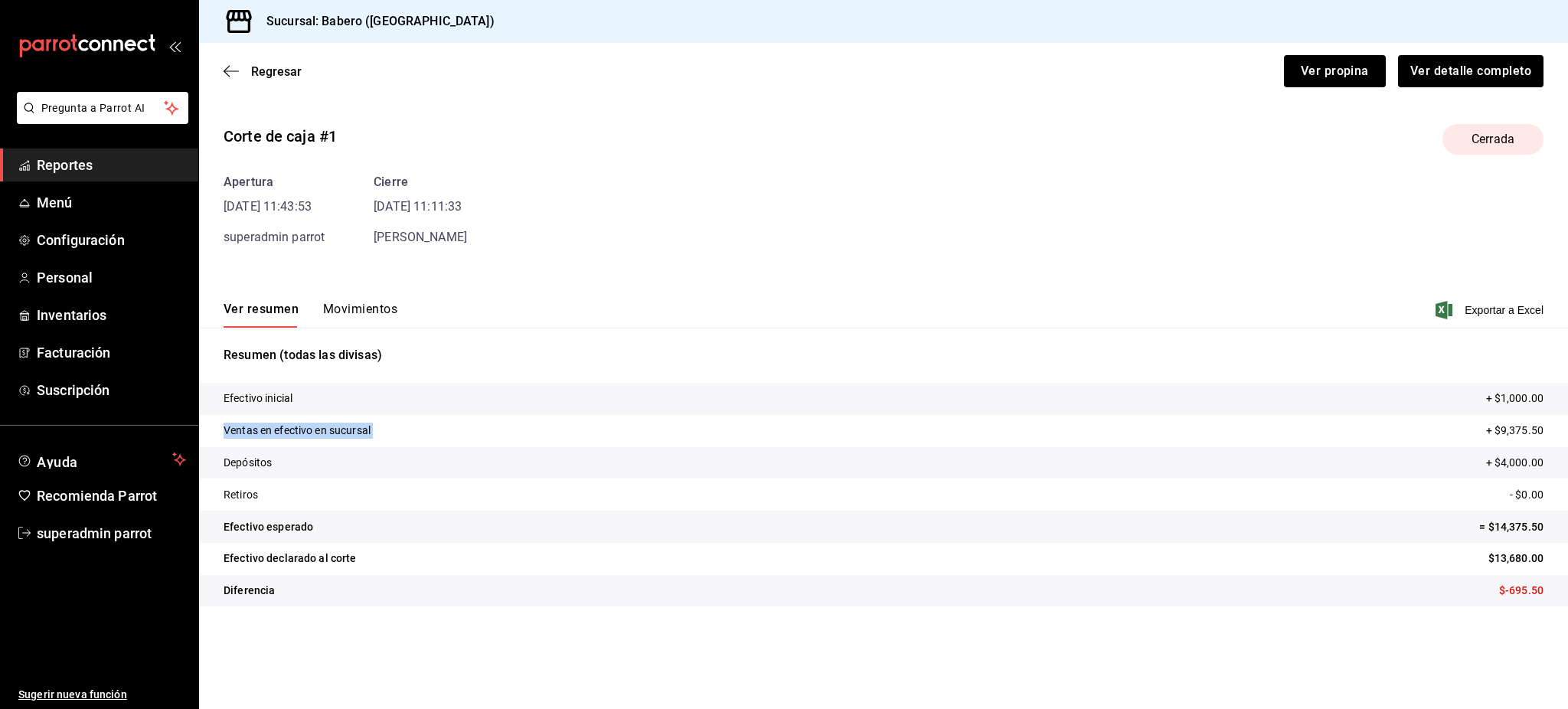
click at [339, 303] on button "Movimientos" at bounding box center [359, 314] width 74 height 26
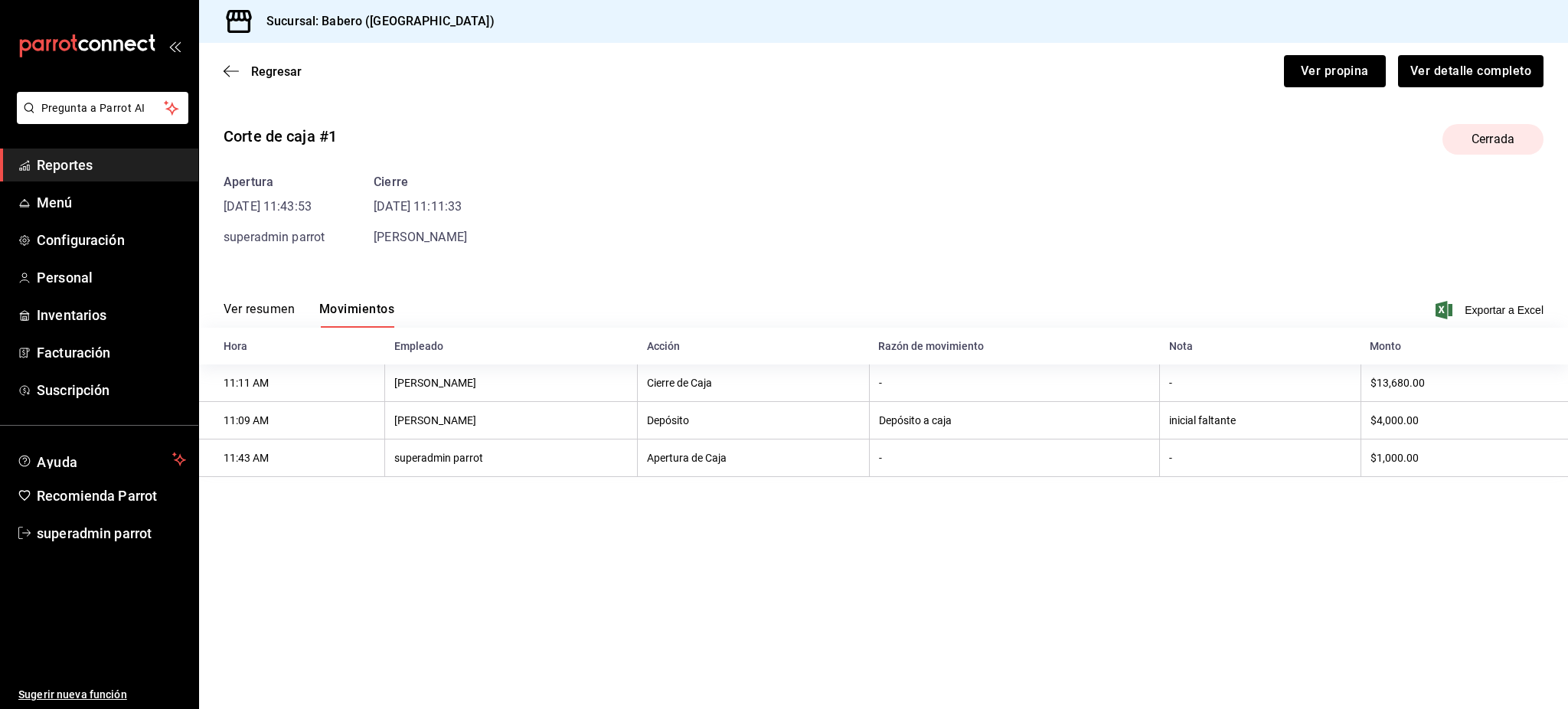
click at [276, 298] on div "Ver resumen Movimientos Exportar a Excel" at bounding box center [883, 305] width 1369 height 44
click at [1488, 75] on button "Ver detalle completo" at bounding box center [1469, 71] width 147 height 32
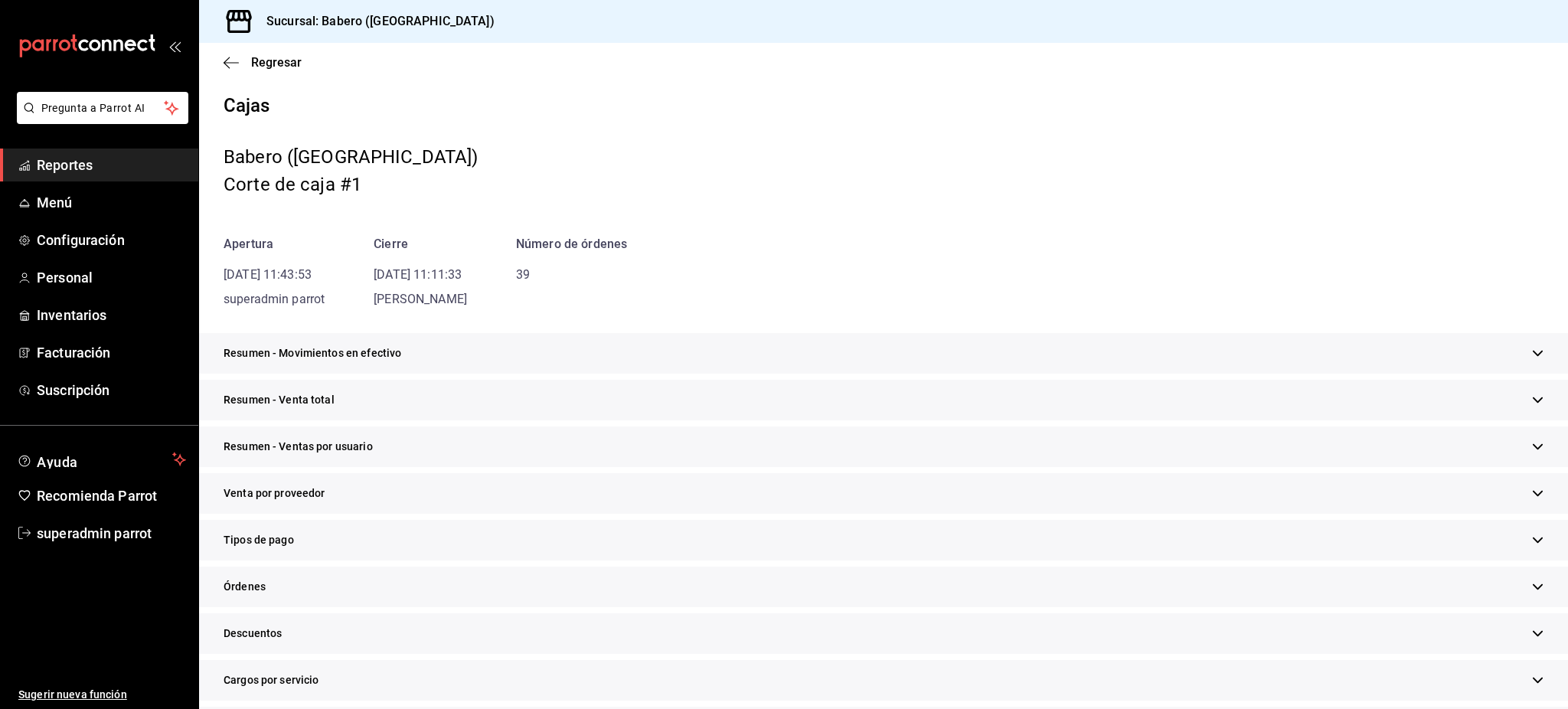
click at [322, 557] on div "Tipos de pago" at bounding box center [883, 540] width 1369 height 41
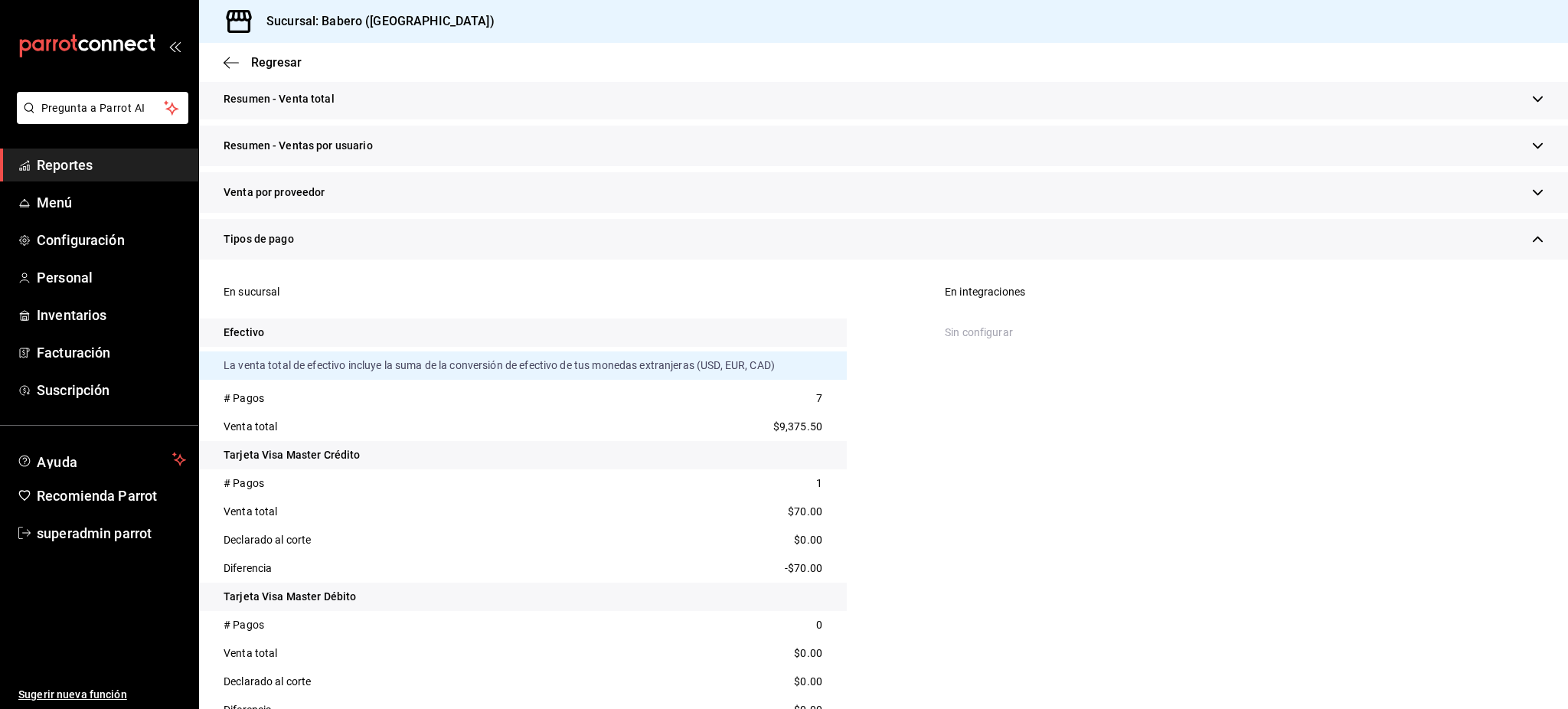
scroll to position [306, 0]
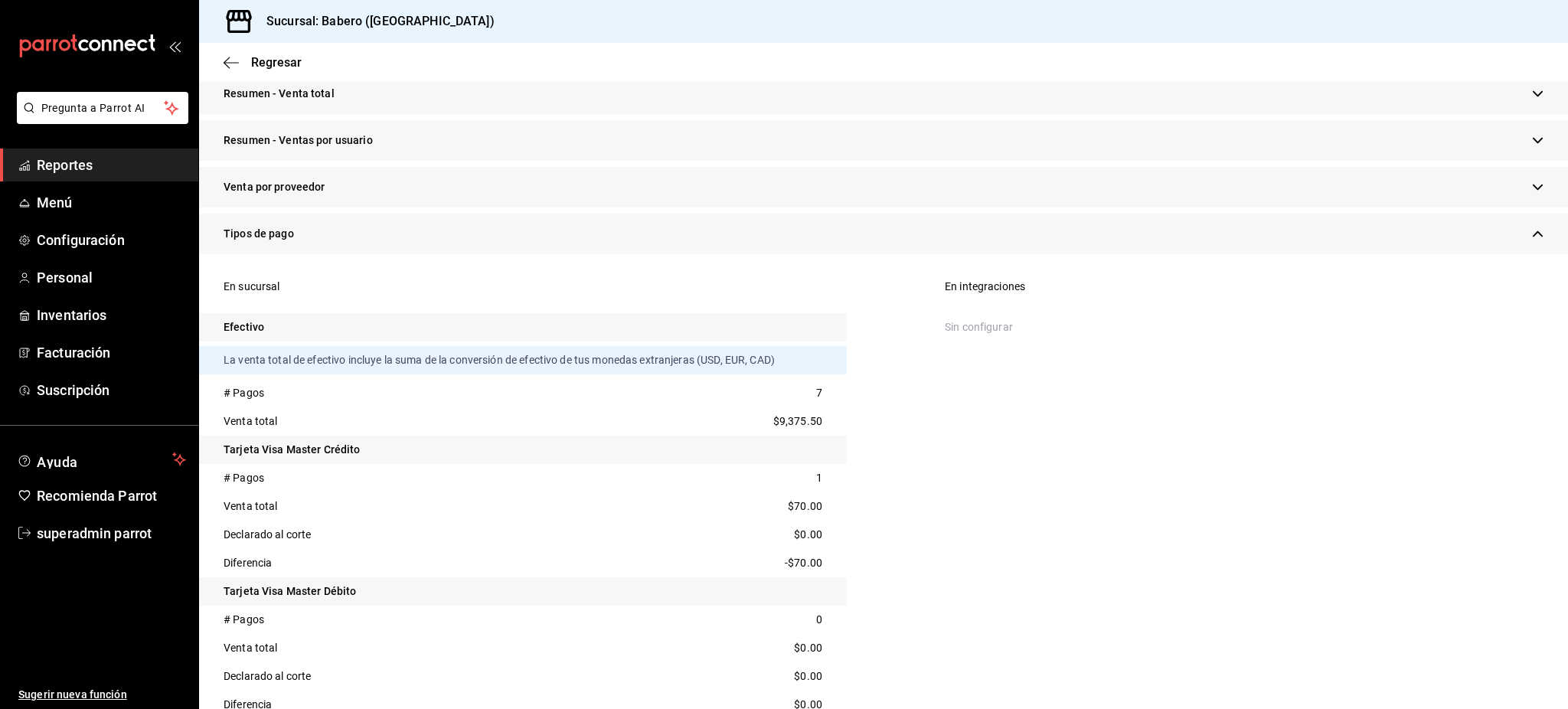
click at [799, 426] on span "$9,375.50" at bounding box center [797, 421] width 49 height 16
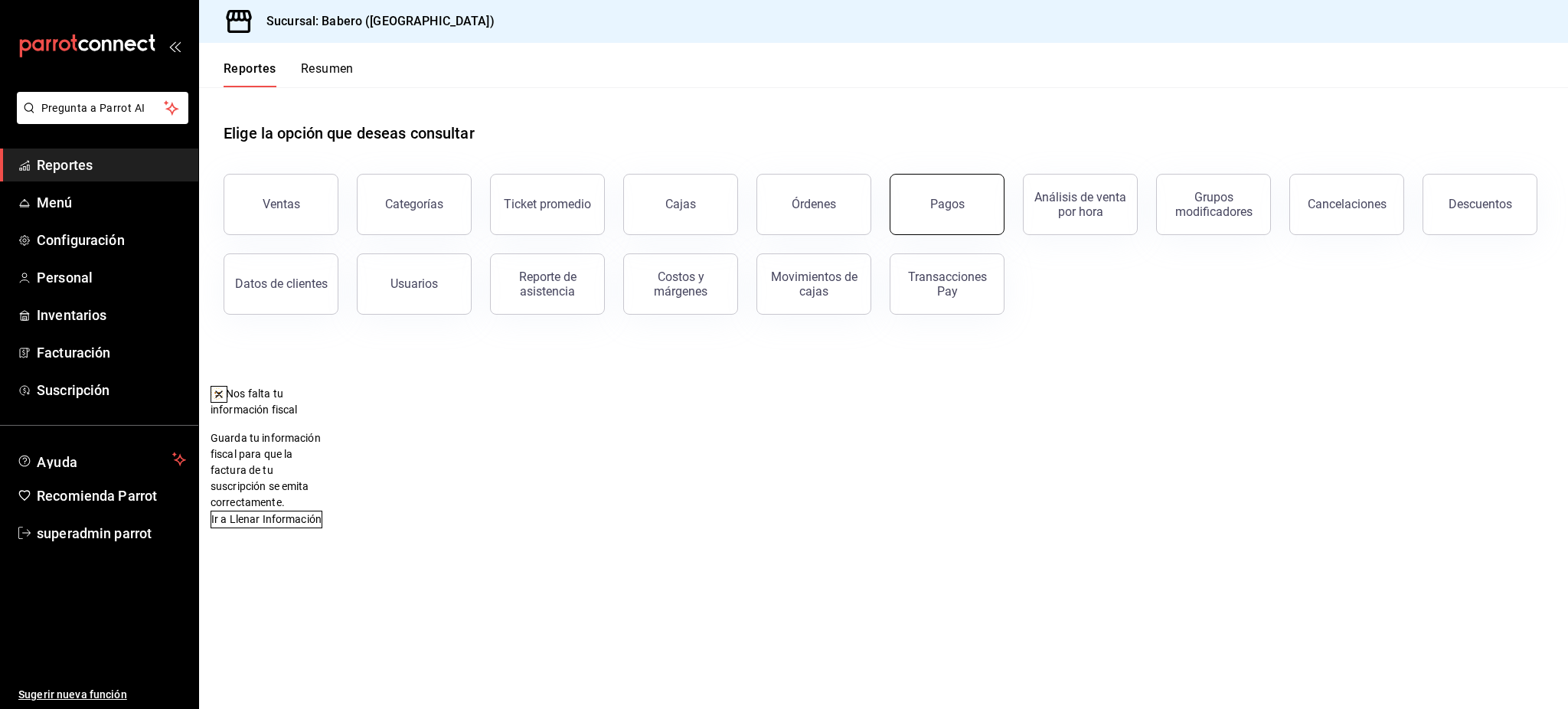
click at [950, 206] on div "Pagos" at bounding box center [948, 204] width 35 height 15
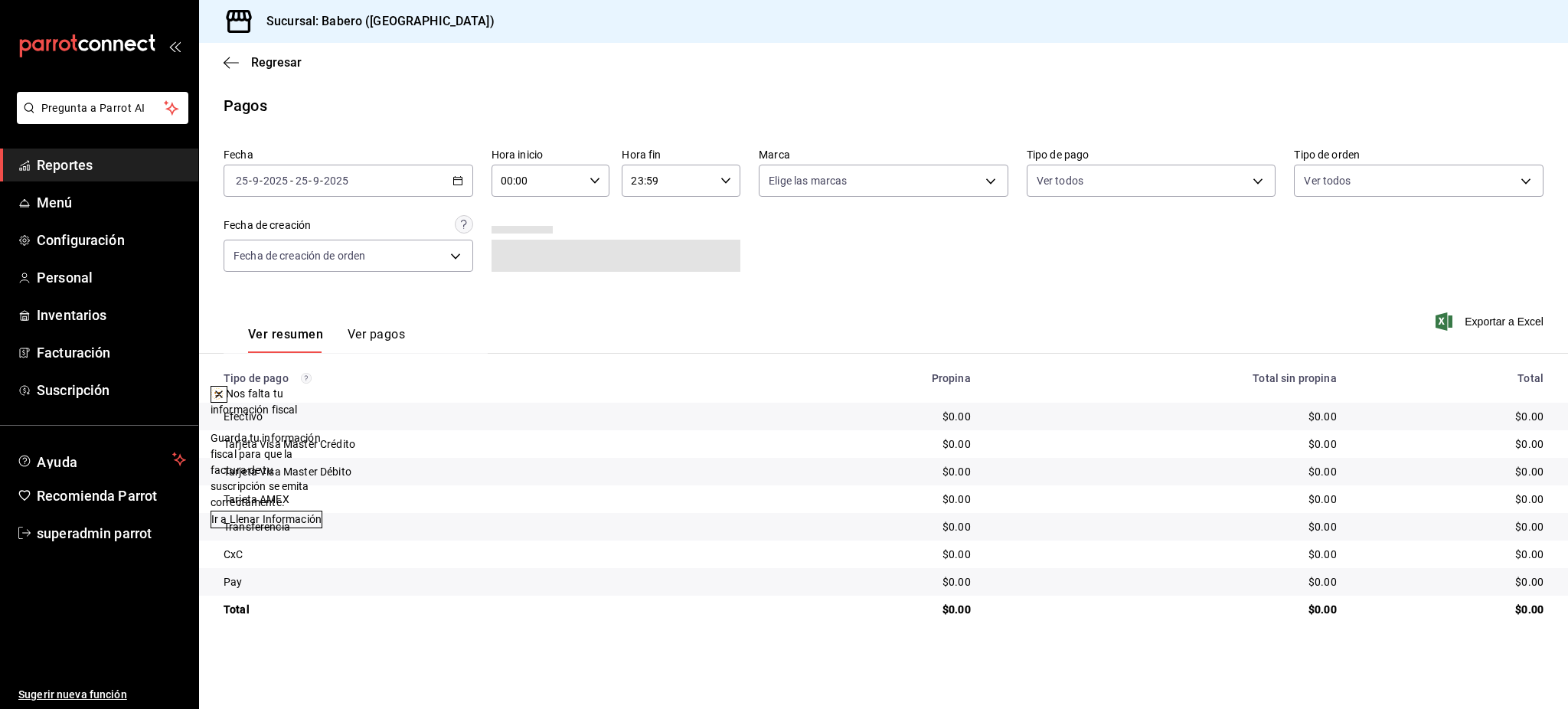
click at [225, 400] on icon at bounding box center [218, 394] width 12 height 12
click at [356, 144] on div "Fecha 2025-09-25 25 - 9 - 2025 - 2025-09-25 25 - 9 - 2025 Hora inicio 00:00 Hor…" at bounding box center [883, 216] width 1320 height 149
click at [357, 175] on div "2025-09-25 25 - 9 - 2025 - 2025-09-25 25 - 9 - 2025" at bounding box center [348, 180] width 250 height 32
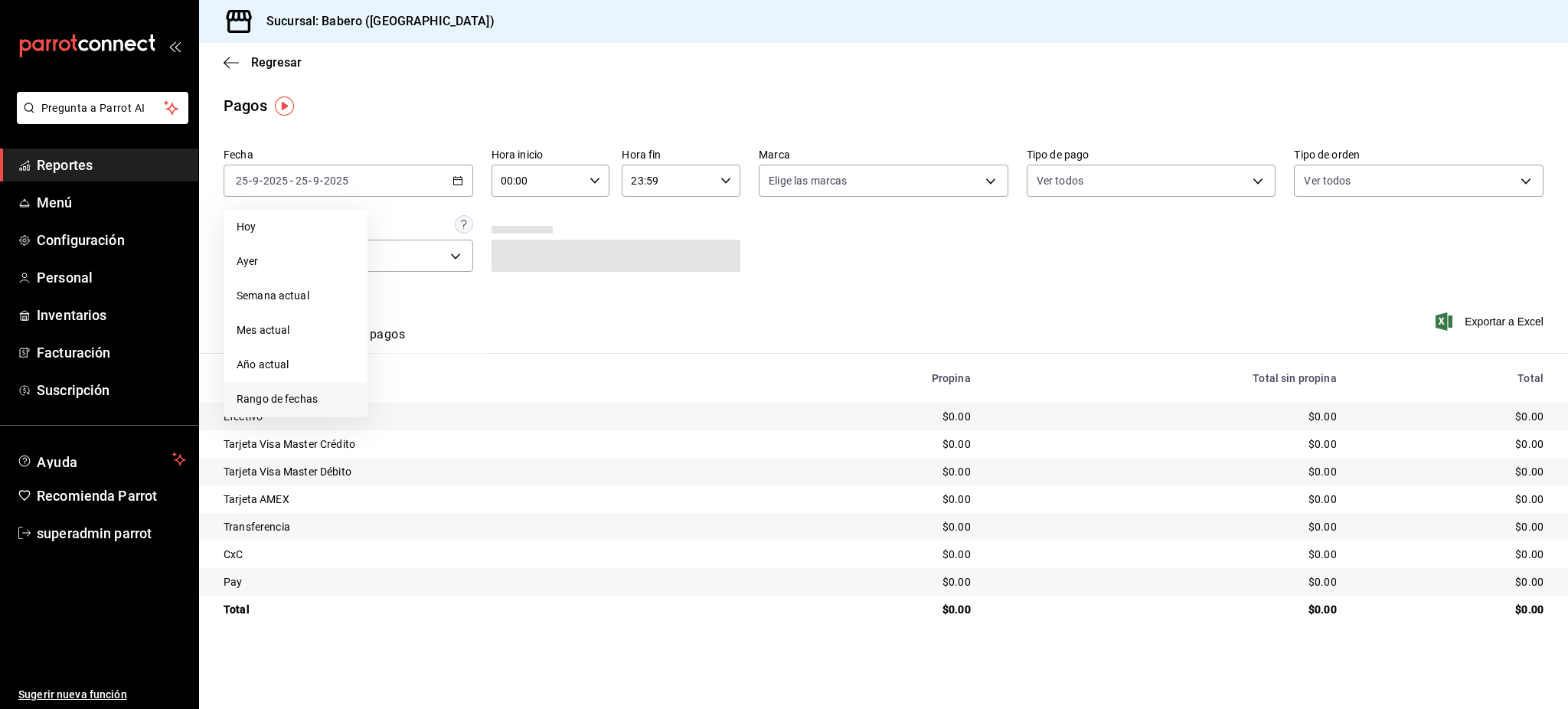
click at [334, 392] on span "Rango de fechas" at bounding box center [296, 399] width 119 height 16
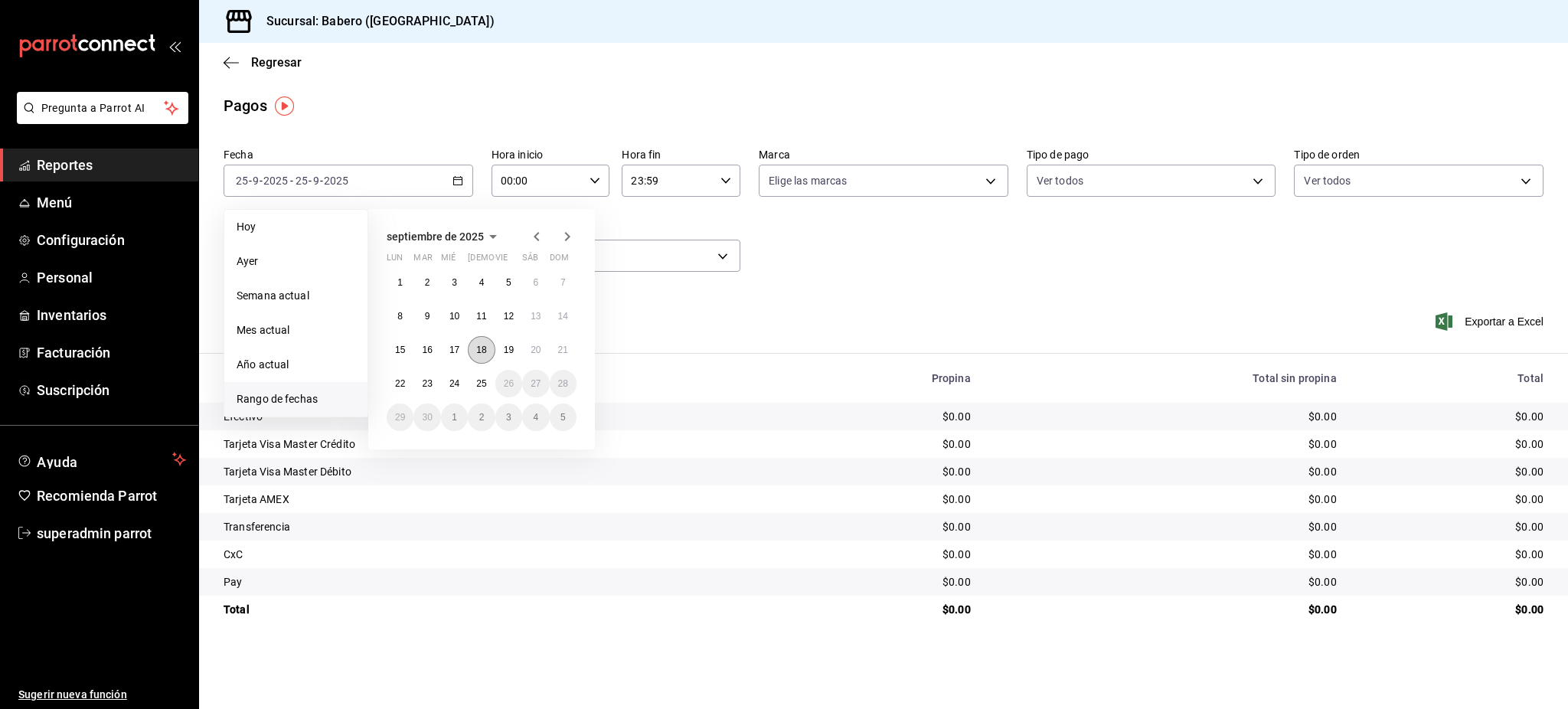
click at [486, 353] on abbr "18" at bounding box center [481, 350] width 10 height 11
click at [446, 389] on button "24" at bounding box center [454, 383] width 27 height 27
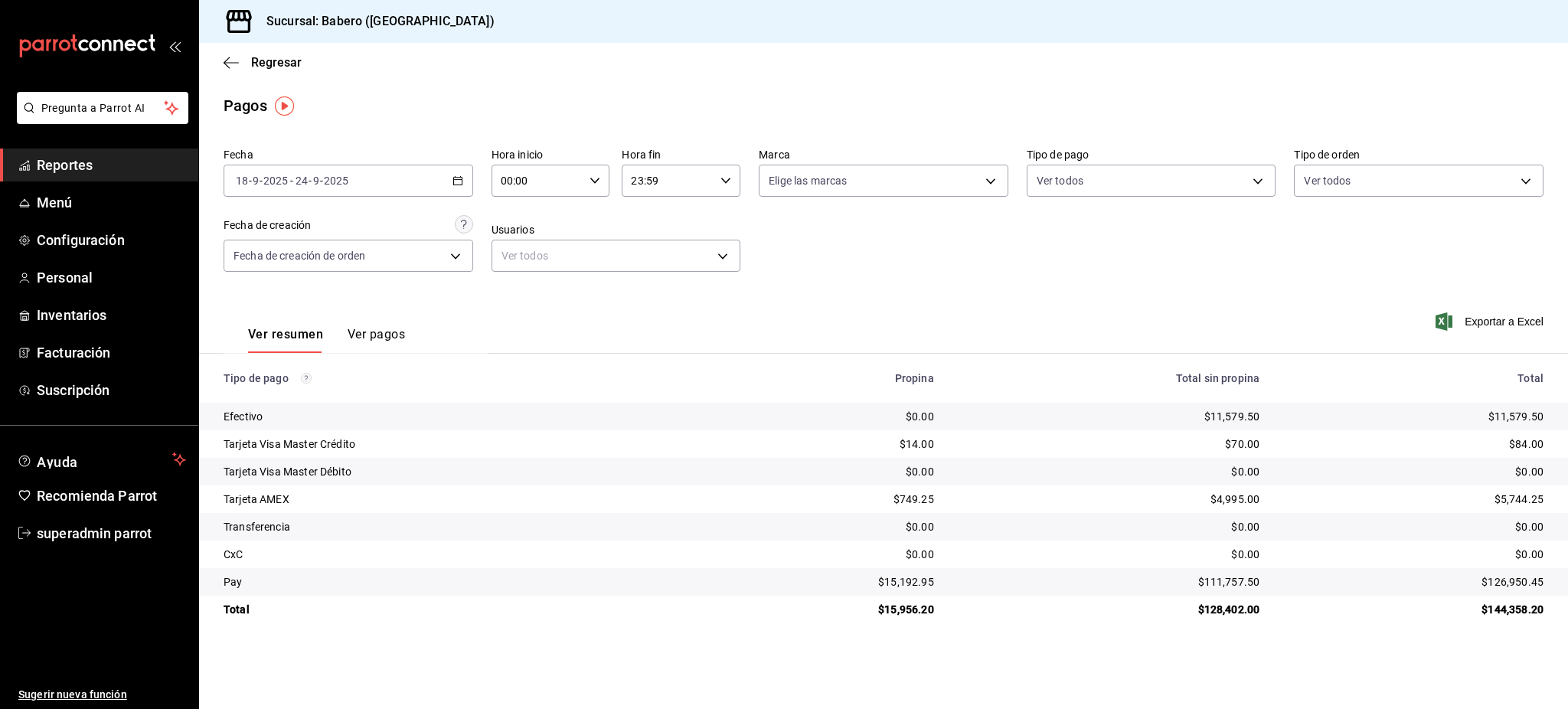
click at [436, 188] on div "2025-09-18 18 - 9 - 2025 - 2025-09-24 24 - 9 - 2025" at bounding box center [348, 180] width 250 height 32
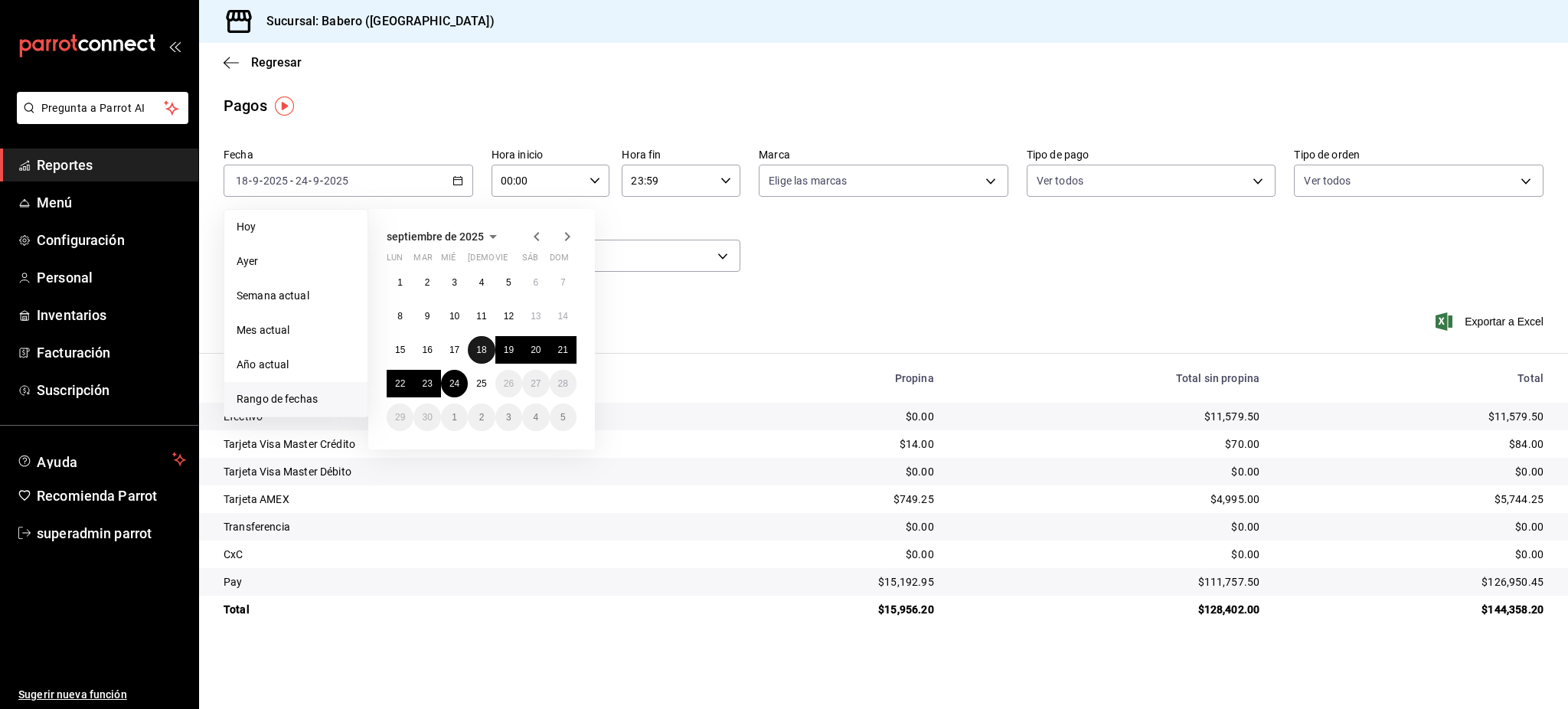
click at [472, 350] on button "18" at bounding box center [481, 350] width 27 height 27
click at [422, 389] on abbr "23" at bounding box center [427, 384] width 10 height 11
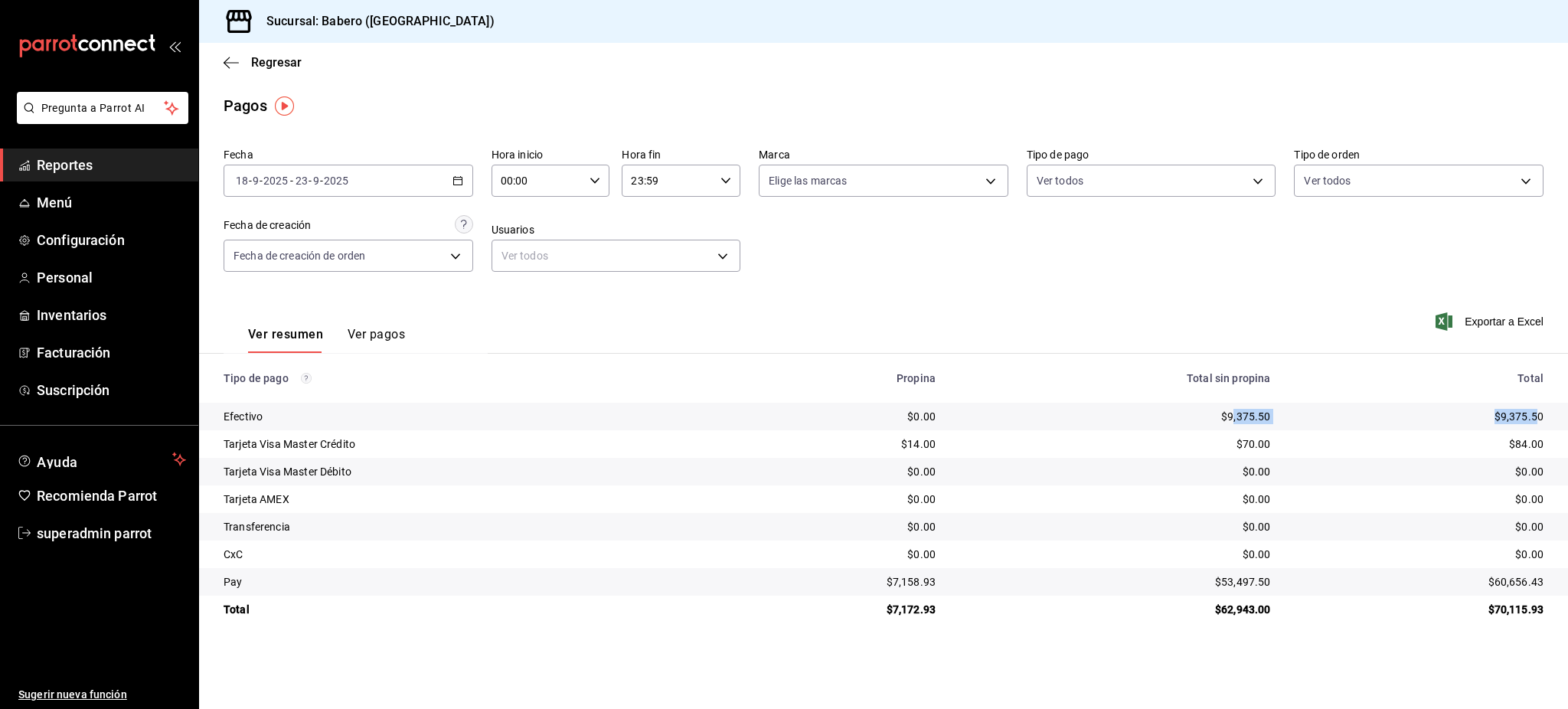
drag, startPoint x: 1233, startPoint y: 420, endPoint x: 1539, endPoint y: 416, distance: 306.0
click at [1539, 416] on tr "Efectivo $0.00 $9,375.50 $9,375.50" at bounding box center [883, 416] width 1369 height 27
click at [1541, 416] on div "$9,375.50" at bounding box center [1419, 416] width 248 height 15
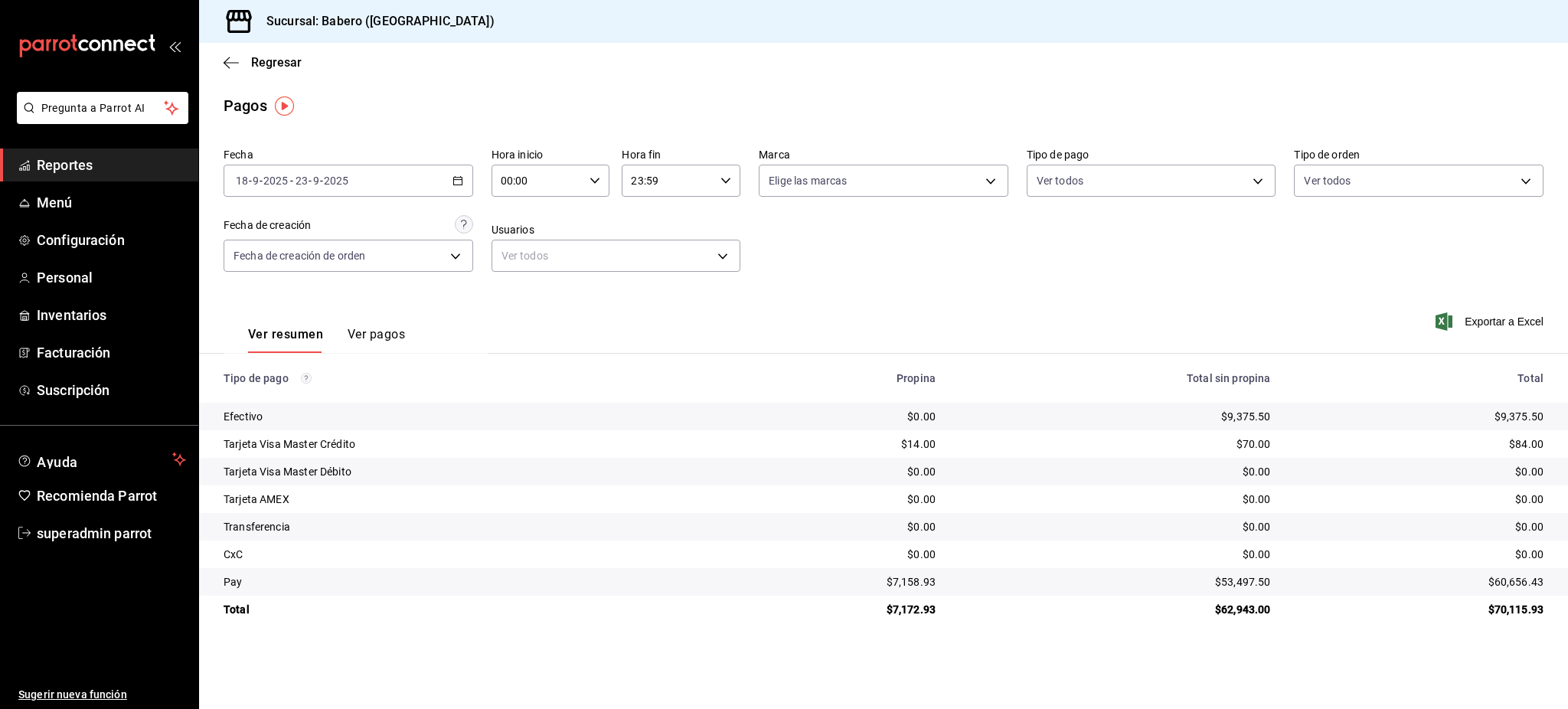
click at [916, 425] on td "$0.00" at bounding box center [833, 416] width 228 height 27
click at [916, 423] on div "$0.00" at bounding box center [833, 416] width 203 height 15
